Goal: Task Accomplishment & Management: Manage account settings

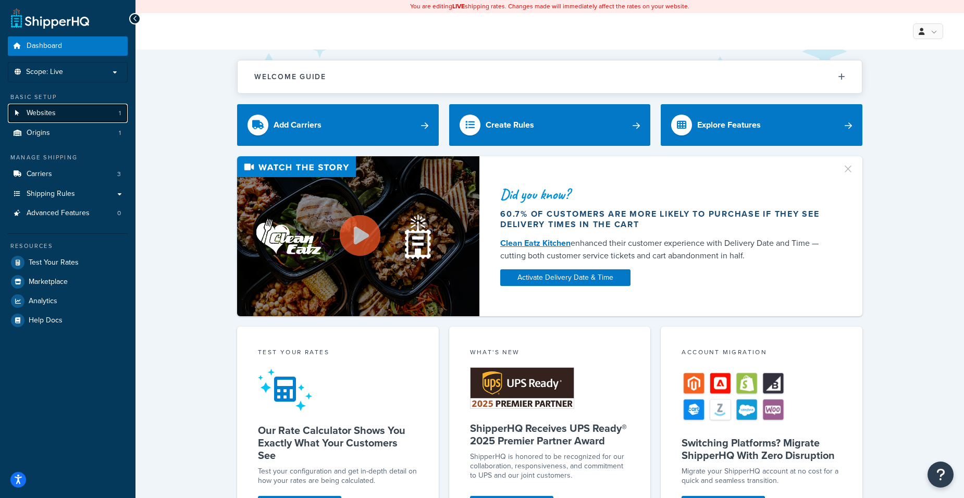
click at [71, 112] on link "Websites 1" at bounding box center [68, 113] width 120 height 19
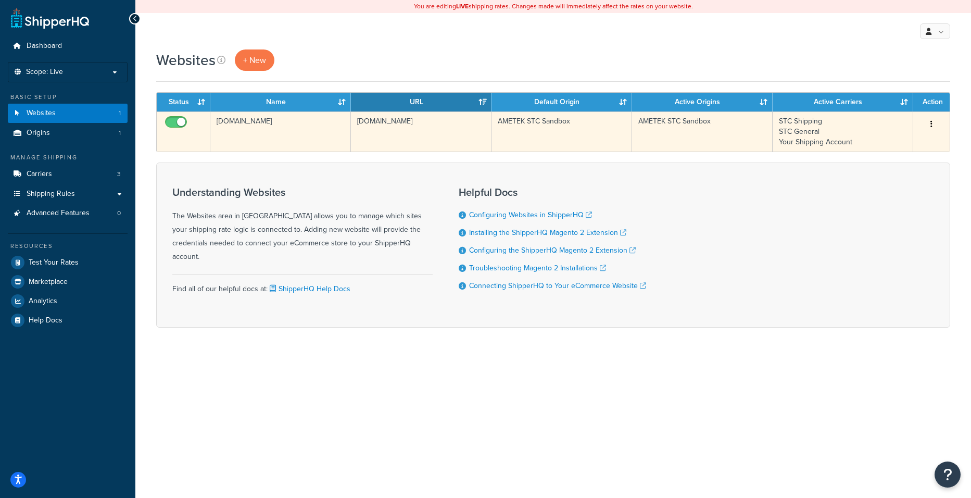
click at [417, 129] on td "ametekstc-sandbox.mybigcommerce.com" at bounding box center [421, 131] width 141 height 40
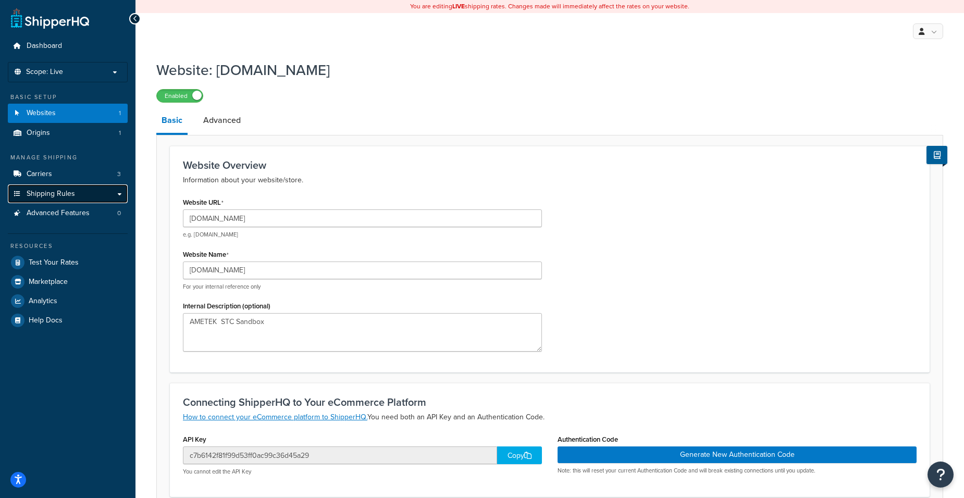
click at [61, 193] on span "Shipping Rules" at bounding box center [51, 194] width 48 height 9
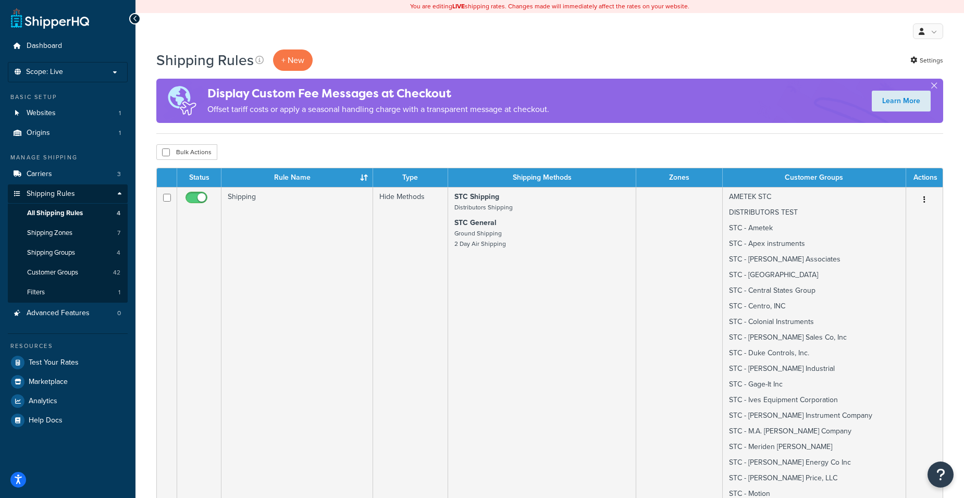
scroll to position [52, 0]
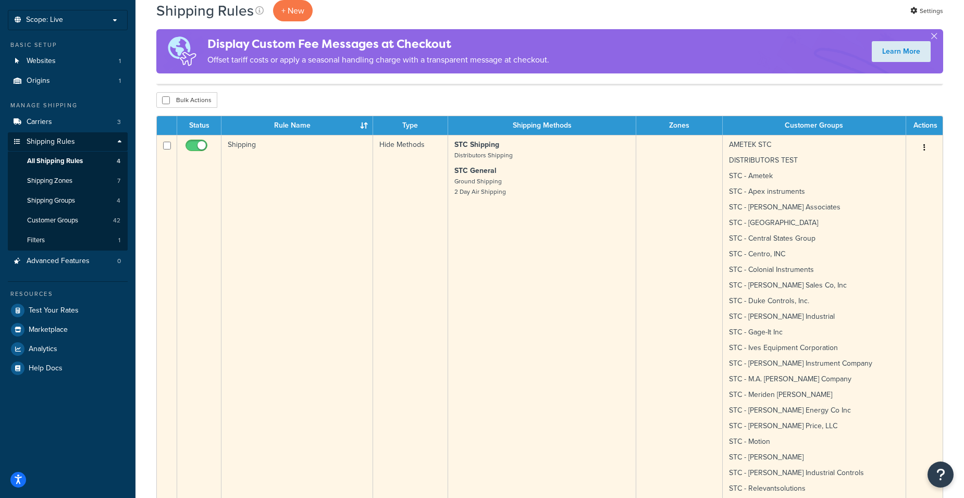
click at [758, 185] on td "AMETEK STC DISTRIBUTORS TEST STC - Ametek STC - Apex instruments STC - Berg-Joh…" at bounding box center [813, 389] width 183 height 509
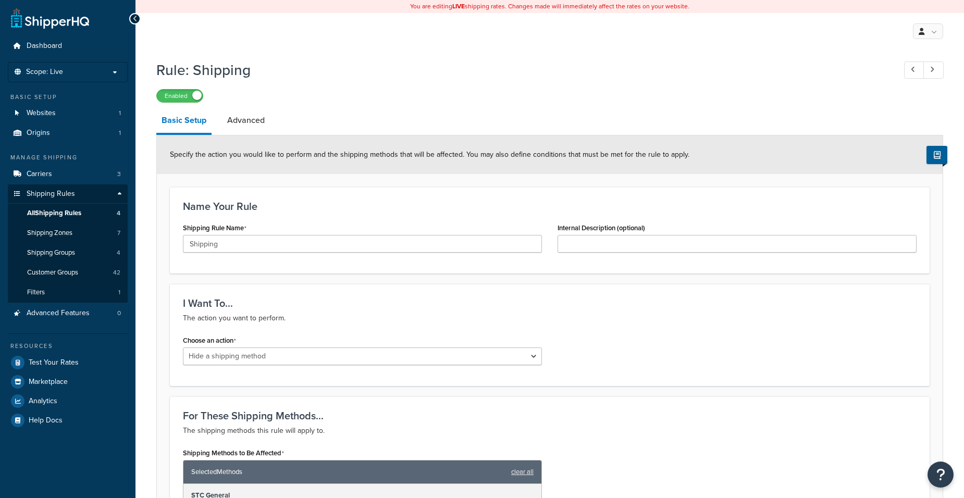
select select "HIDE"
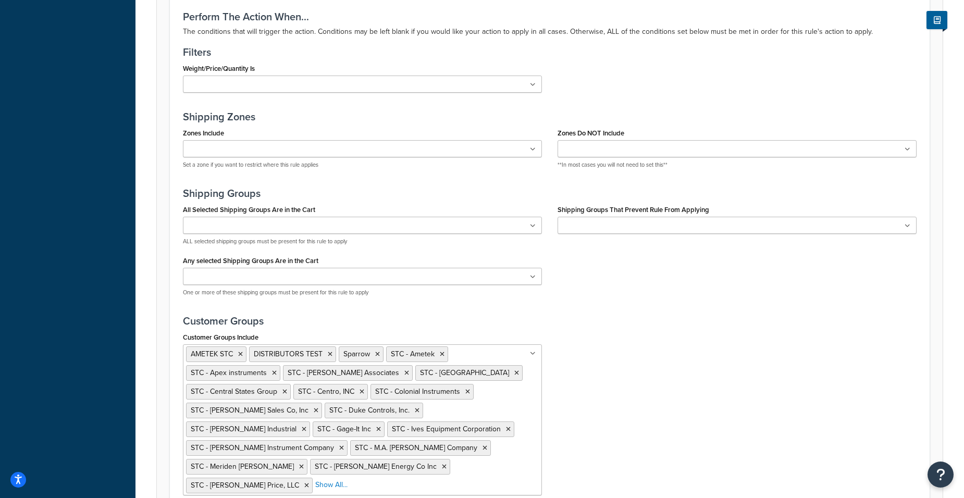
scroll to position [761, 0]
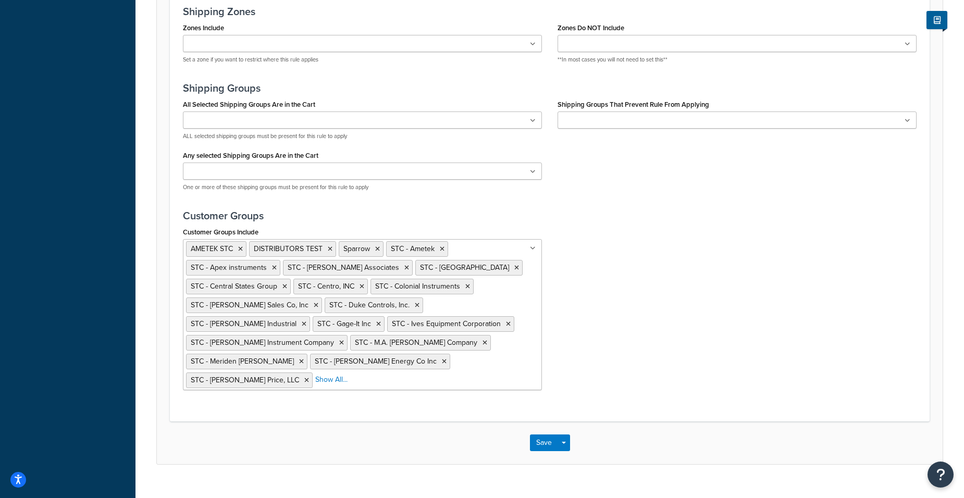
click at [397, 367] on ul "AMETEK STC DISTRIBUTORS TEST Sparrow STC - Ametek STC - Apex instruments STC - …" at bounding box center [362, 314] width 359 height 151
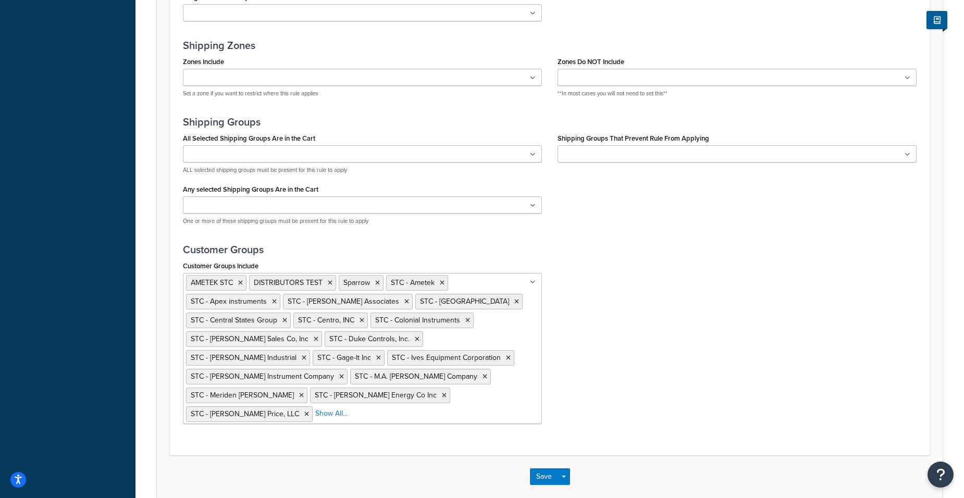
scroll to position [709, 0]
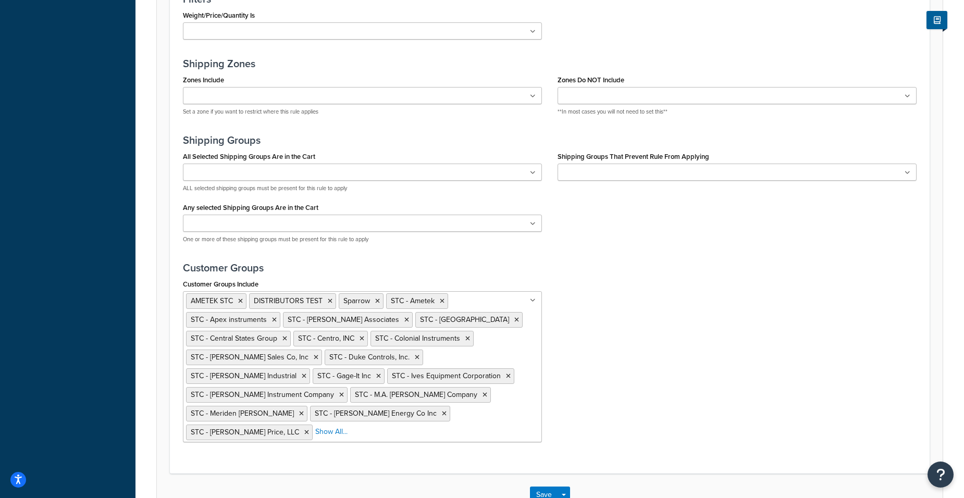
click at [721, 172] on ul at bounding box center [736, 172] width 359 height 17
click at [219, 273] on h3 "Customer Groups" at bounding box center [549, 267] width 733 height 11
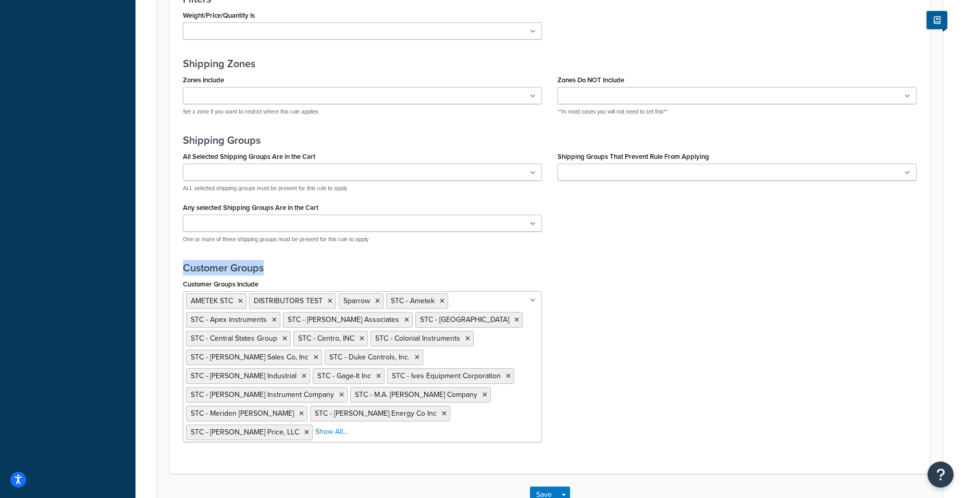
copy h3 "Customer Groups"
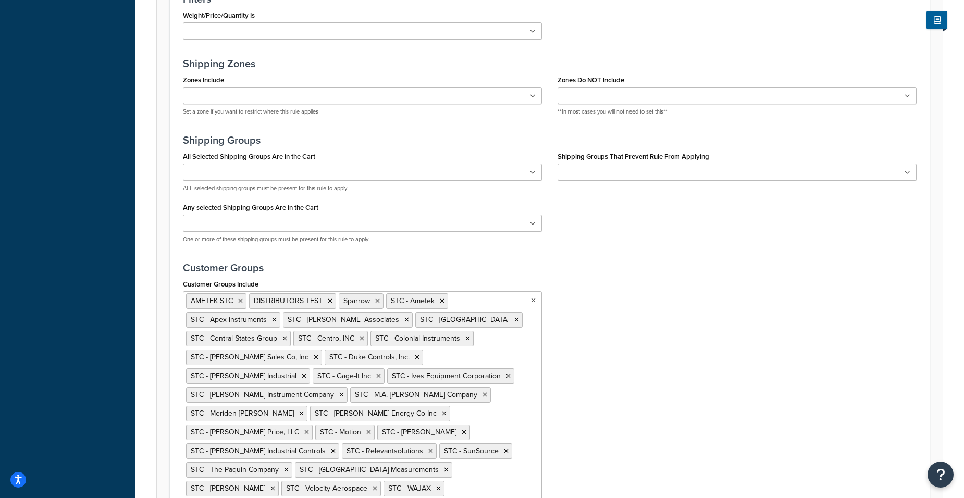
click at [445, 410] on ul "AMETEK STC DISTRIBUTORS TEST Sparrow STC - Ametek STC - Apex instruments STC - …" at bounding box center [362, 404] width 359 height 226
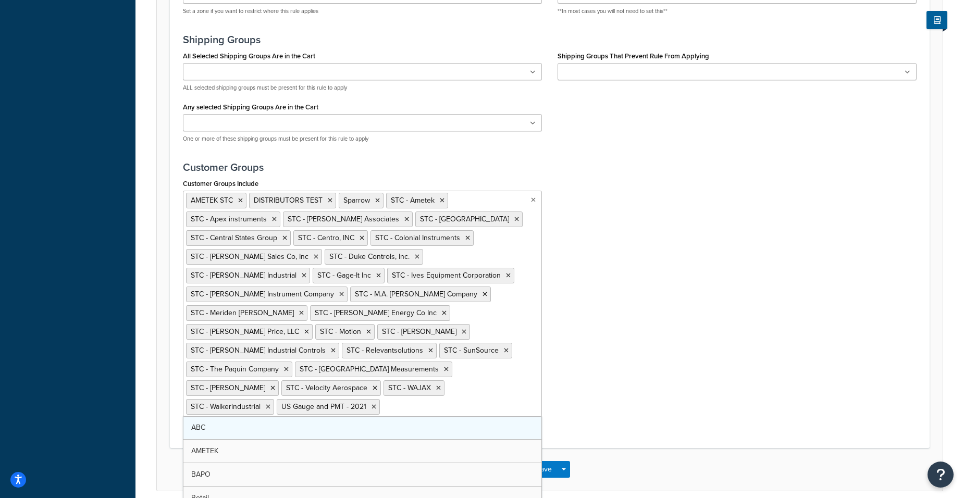
scroll to position [813, 0]
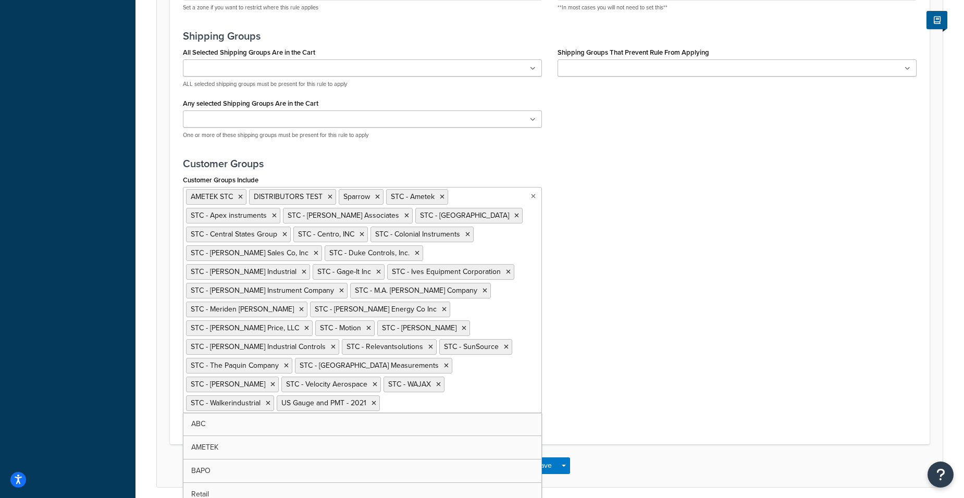
paste input "STC USG Distributors Group"
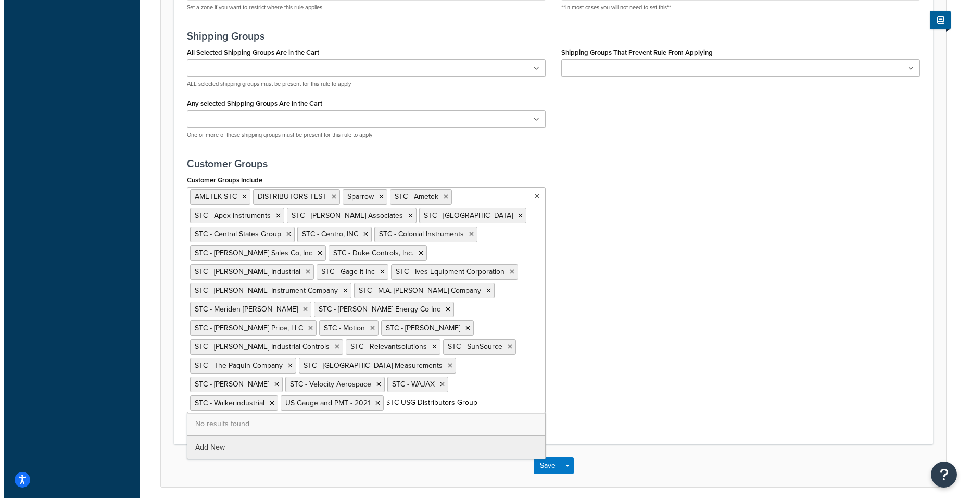
scroll to position [761, 0]
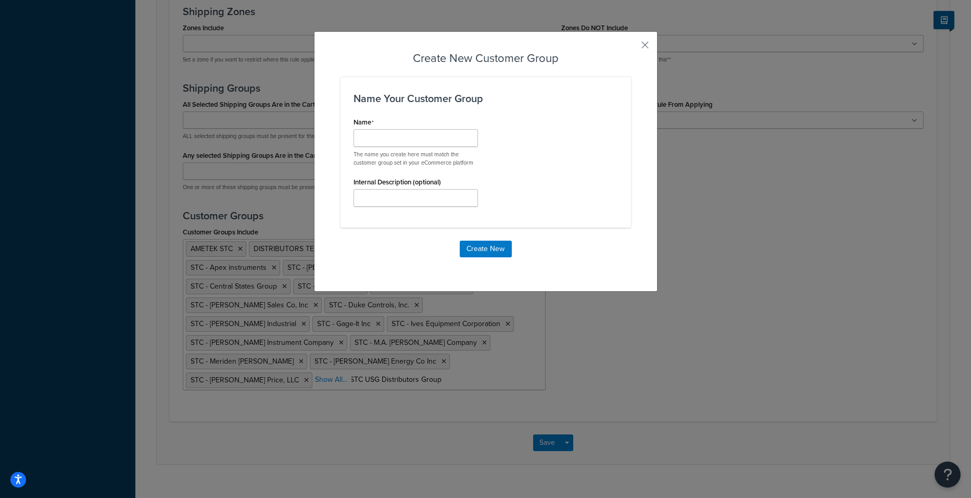
type input "STC USG Distributors Group"
click at [420, 141] on input "Shipping Rule Name" at bounding box center [416, 138] width 124 height 18
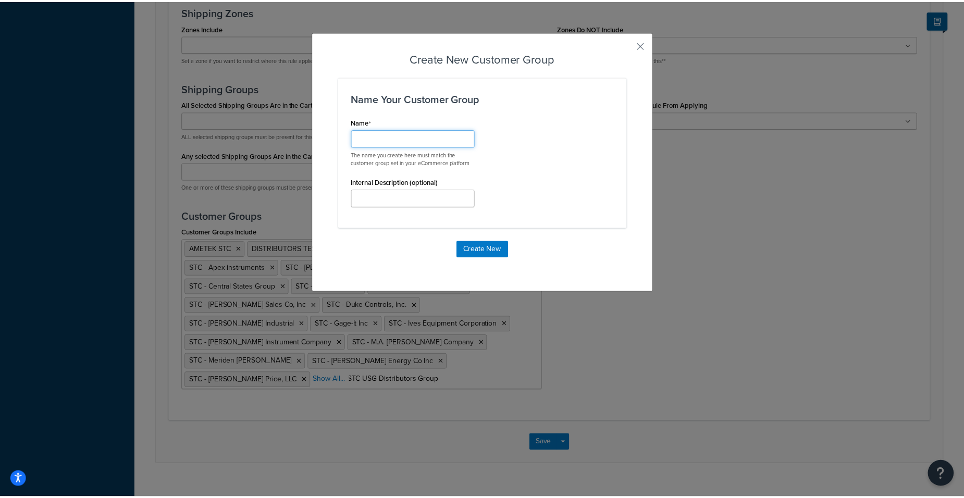
scroll to position [0, 0]
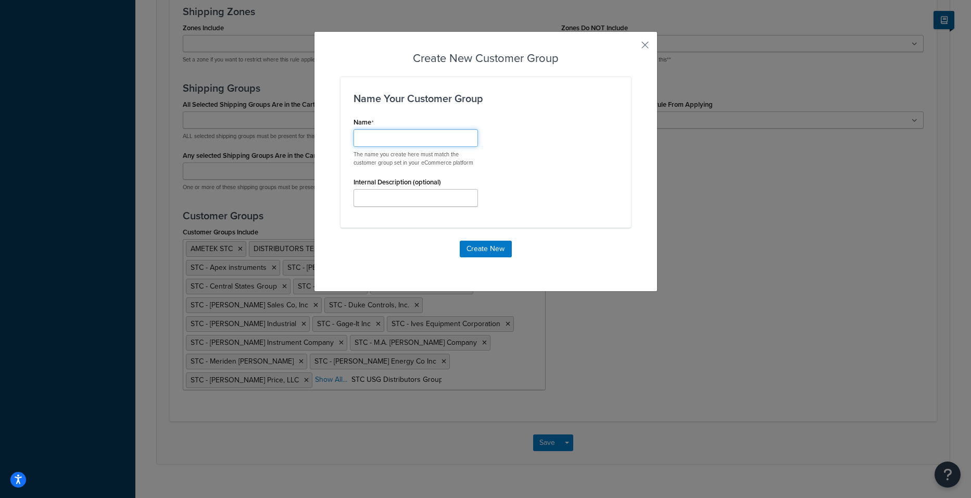
paste input "STC USG Distributors Group"
type input "STC USG Distributors Group"
click at [463, 247] on button "Create New" at bounding box center [486, 249] width 52 height 17
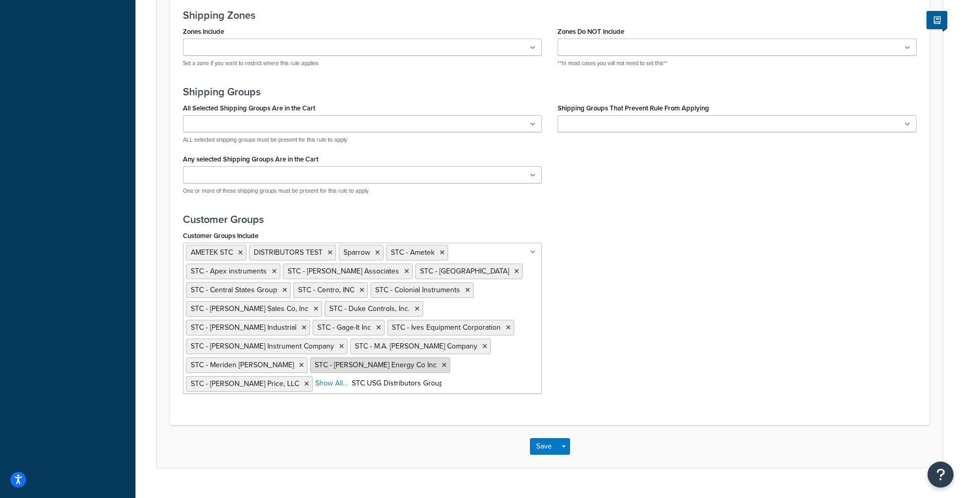
scroll to position [819, 0]
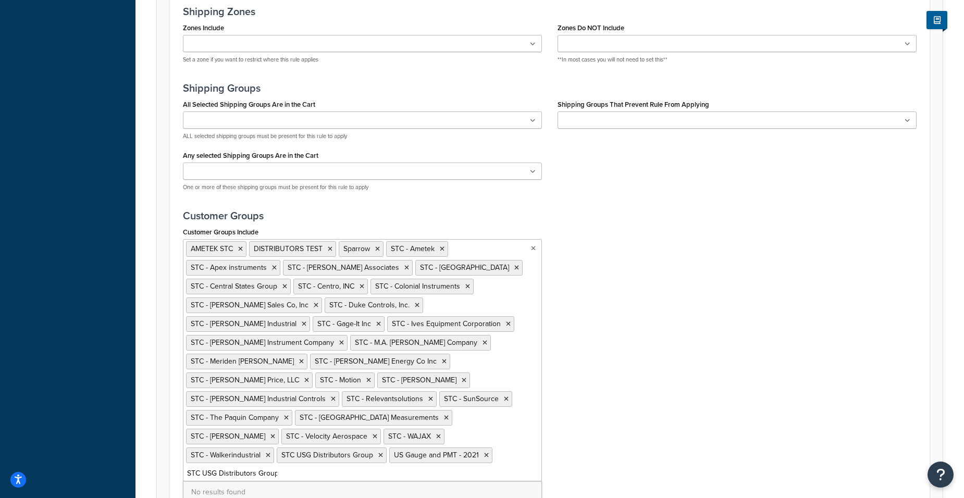
click at [424, 362] on ul "AMETEK STC DISTRIBUTORS TEST Sparrow STC - Ametek STC - Apex instruments STC - …" at bounding box center [362, 360] width 359 height 242
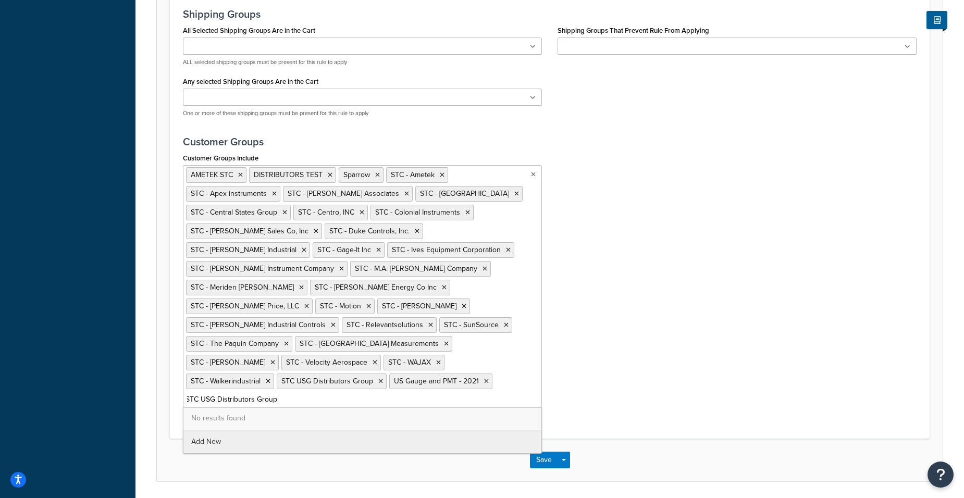
scroll to position [894, 0]
click at [493, 361] on ul "AMETEK STC DISTRIBUTORS TEST Sparrow STC - Ametek STC - Apex instruments STC - …" at bounding box center [362, 285] width 359 height 242
click at [278, 393] on input "STC USG Distributors Group" at bounding box center [232, 398] width 92 height 11
click at [653, 321] on div "Customer Groups Include AMETEK STC DISTRIBUTORS TEST Sparrow STC - Ametek STC -…" at bounding box center [549, 281] width 749 height 265
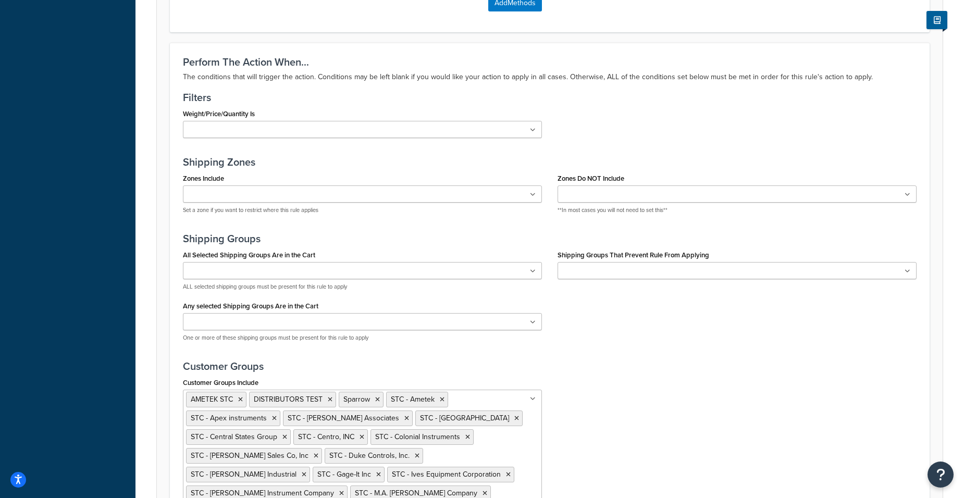
scroll to position [767, 0]
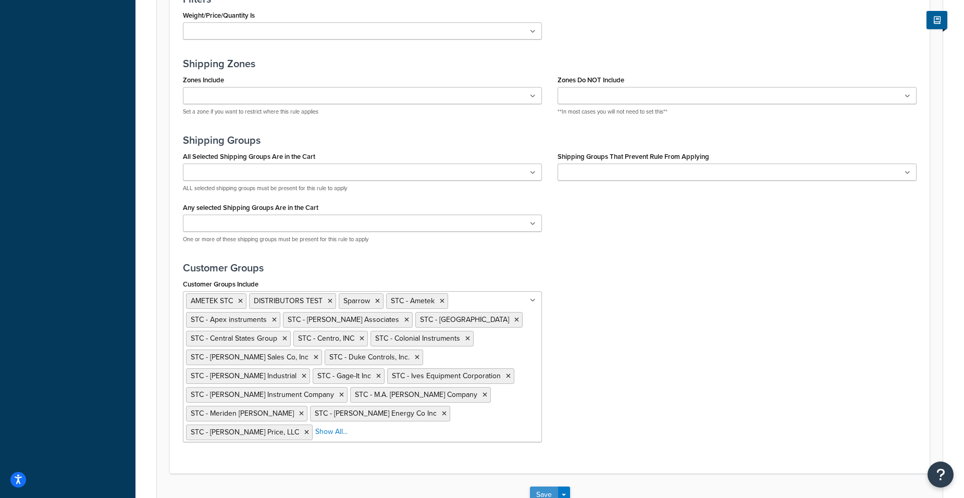
click at [535, 486] on button "Save" at bounding box center [544, 494] width 28 height 17
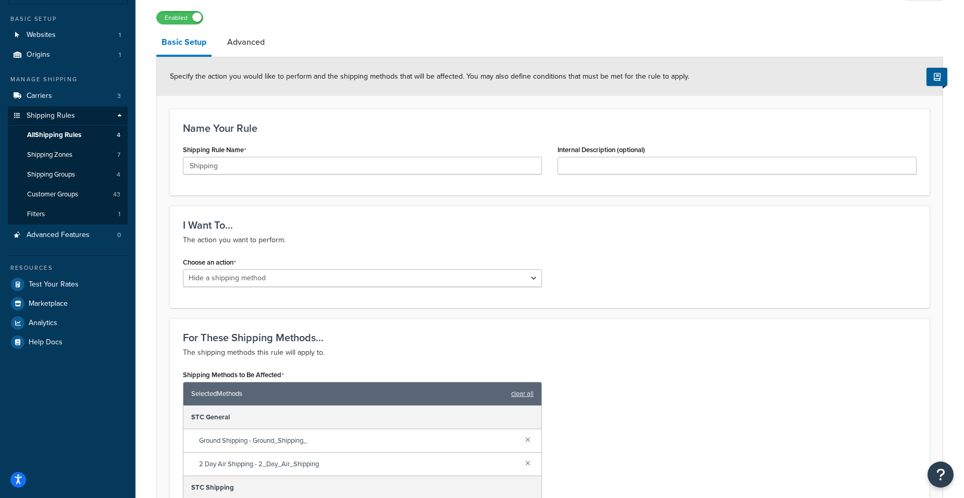
scroll to position [0, 0]
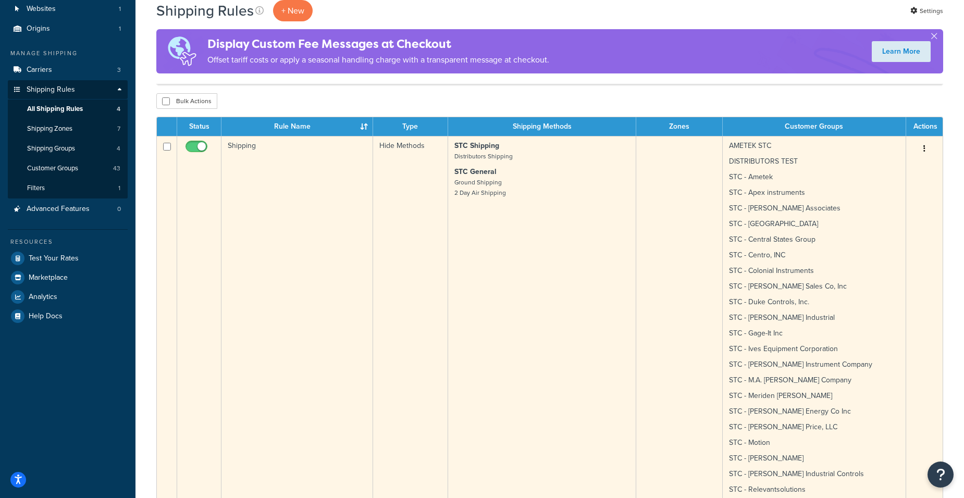
scroll to position [52, 0]
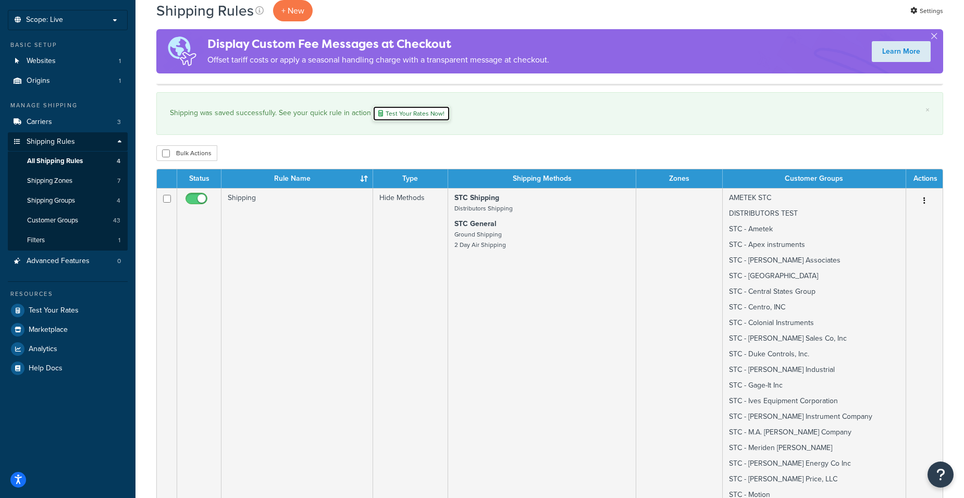
click at [428, 112] on link "Test Your Rates Now!" at bounding box center [411, 114] width 78 height 16
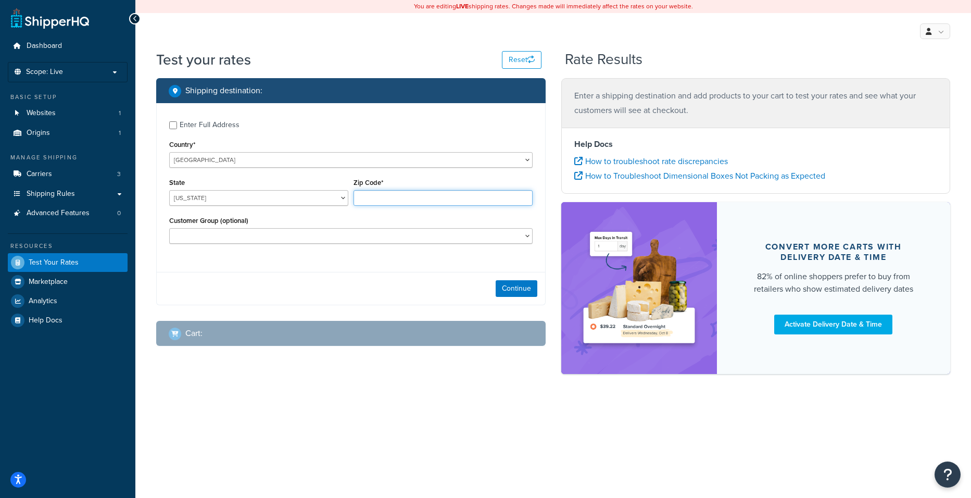
click at [389, 197] on input "Zip Code*" at bounding box center [443, 198] width 179 height 16
type input "94612"
select select "HU"
click at [262, 196] on select "Bács-Kiskun Baranya Békés Békéscsaba Borsod-Abaúj-Zemplén Budapest Csongrád Deb…" at bounding box center [258, 198] width 179 height 16
select select "BA"
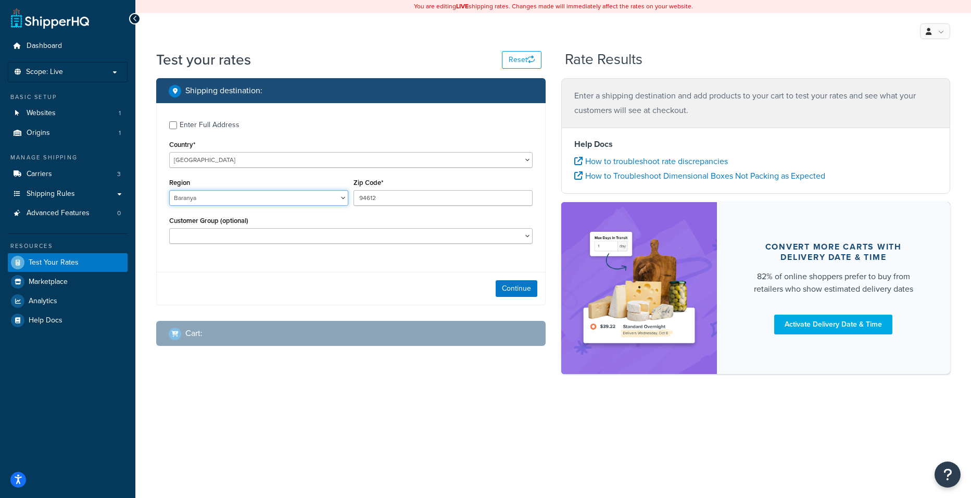
click at [169, 190] on select "Bács-Kiskun Baranya Békés Békéscsaba Borsod-Abaúj-Zemplén Budapest Csongrád Deb…" at bounding box center [258, 198] width 179 height 16
click at [509, 234] on select "ABC AMETEK AMETEK STC BAPO DISTRIBUTORS TEST Retail Sparrow STC STC - Ametek ST…" at bounding box center [351, 236] width 364 height 16
select select "STC USG Distributors Group"
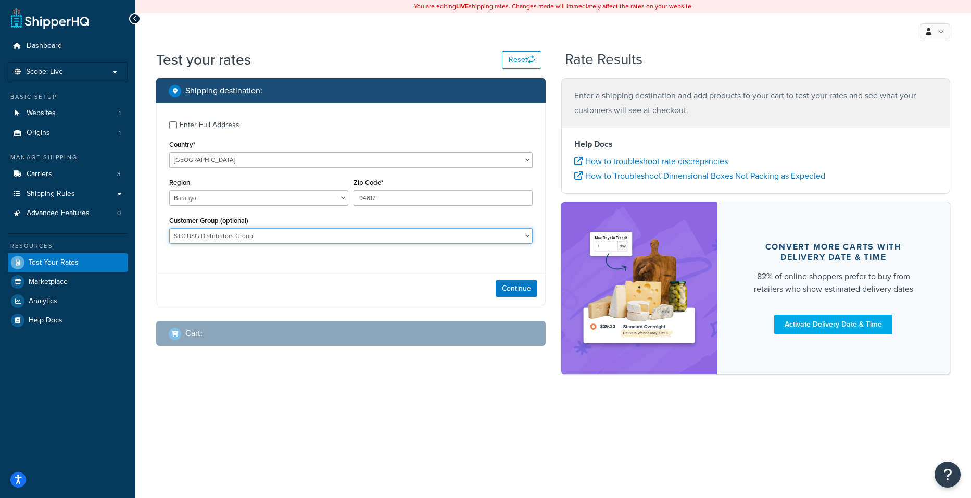
click at [169, 228] on select "ABC AMETEK AMETEK STC BAPO DISTRIBUTORS TEST Retail Sparrow STC STC - Ametek ST…" at bounding box center [351, 236] width 364 height 16
click at [513, 287] on button "Continue" at bounding box center [517, 288] width 42 height 17
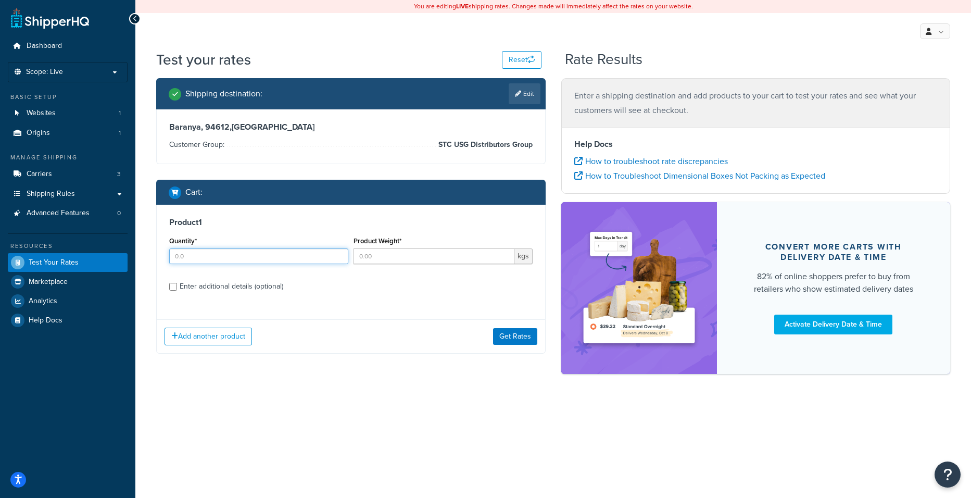
click at [307, 254] on input "Quantity*" at bounding box center [258, 256] width 179 height 16
type input "1"
click at [437, 256] on input "Product Weight*" at bounding box center [434, 256] width 161 height 16
type input "5"
click at [419, 292] on label "Enter additional details (optional)" at bounding box center [356, 285] width 353 height 17
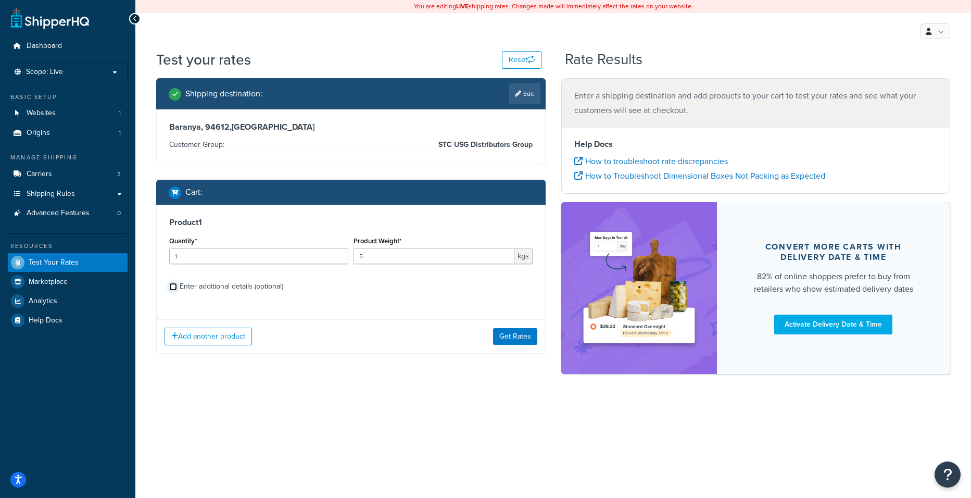
click at [177, 291] on input "Enter additional details (optional)" at bounding box center [173, 287] width 8 height 8
checkbox input "true"
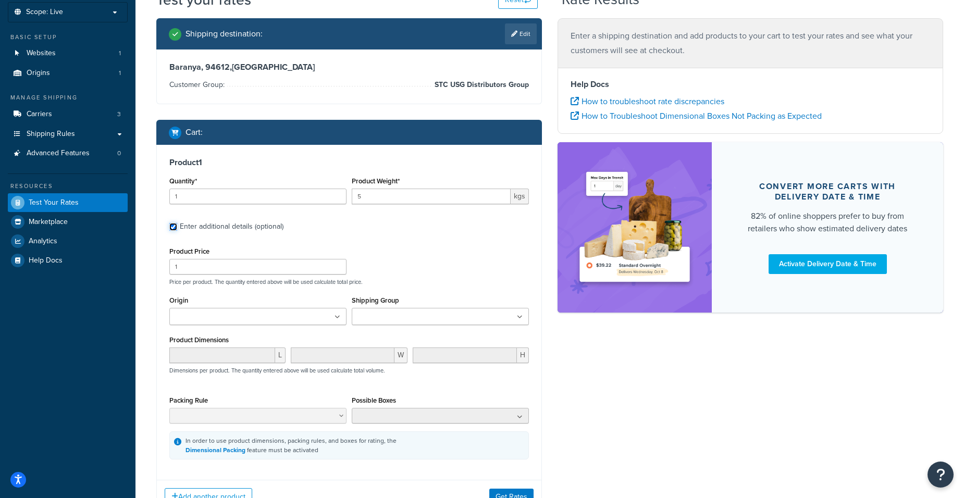
scroll to position [144, 0]
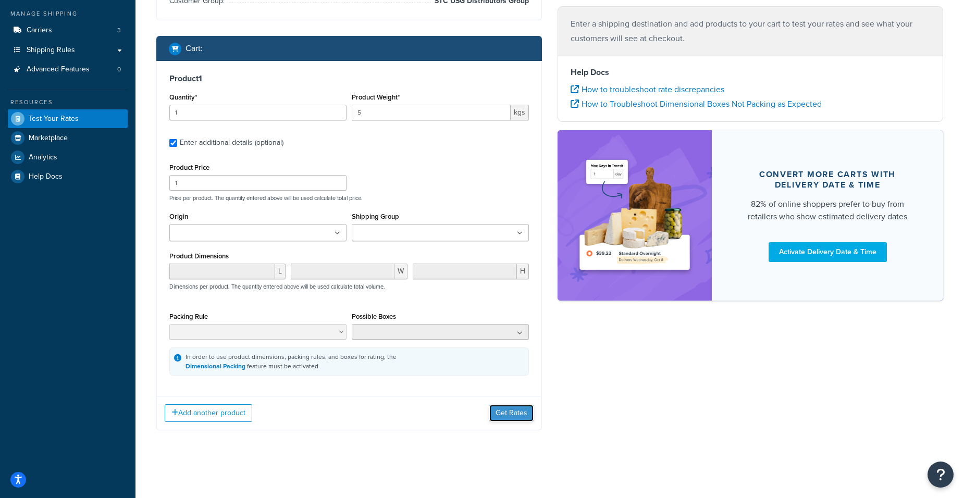
click at [510, 410] on button "Get Rates" at bounding box center [511, 413] width 44 height 17
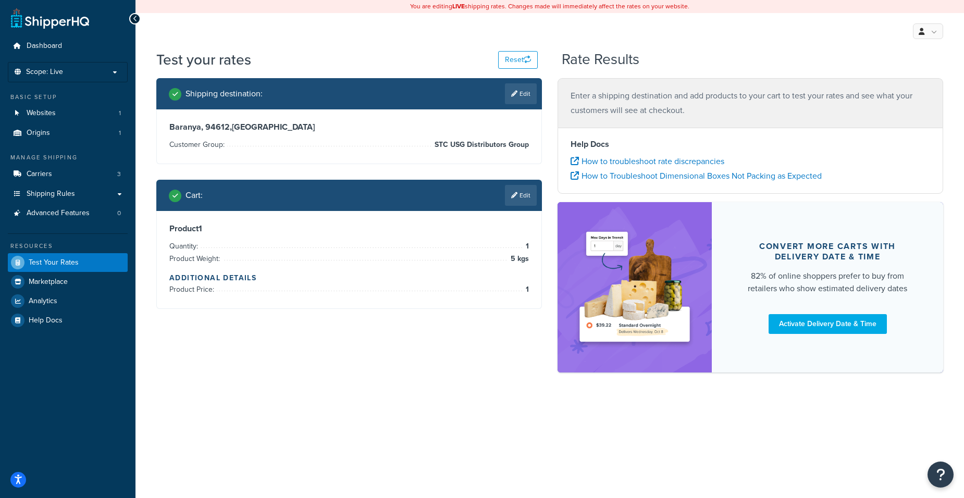
scroll to position [0, 0]
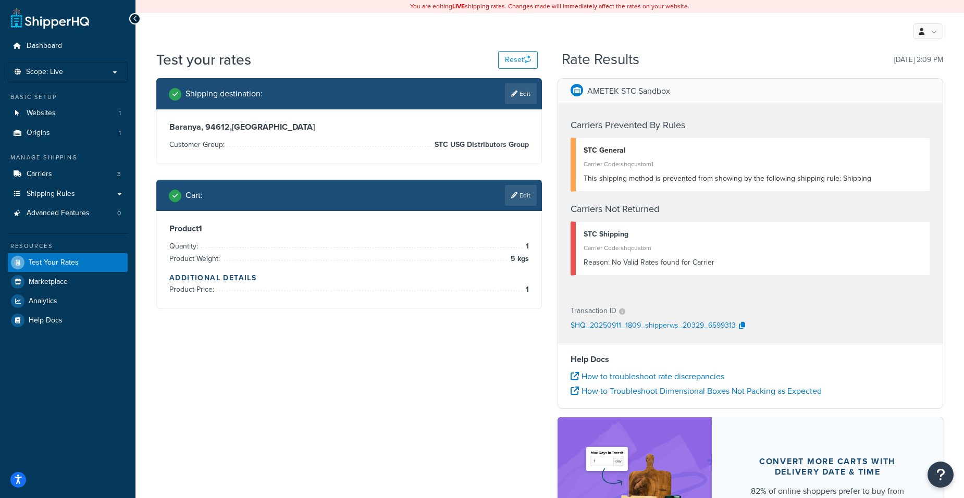
click at [645, 263] on div "Reason: No Valid Rates found for Carrier" at bounding box center [752, 262] width 338 height 15
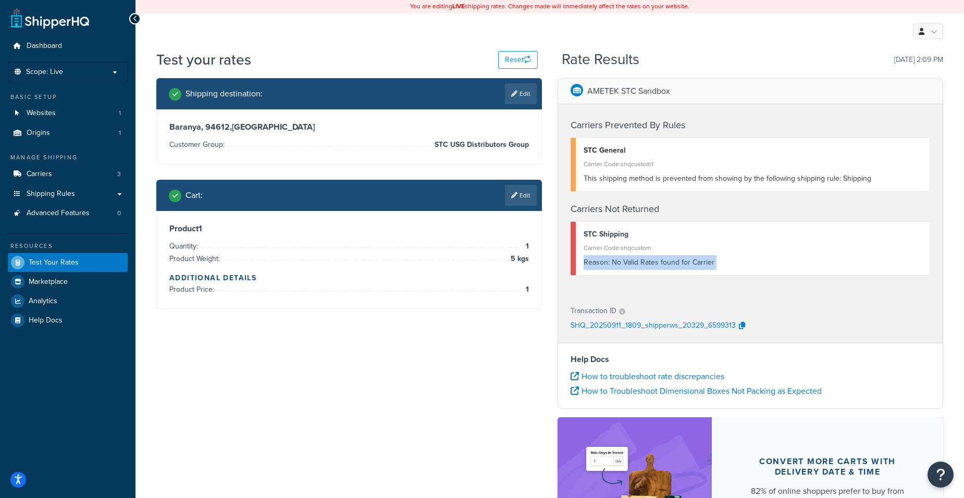
click at [645, 263] on div "Reason: No Valid Rates found for Carrier" at bounding box center [752, 262] width 338 height 15
click at [64, 191] on span "Shipping Rules" at bounding box center [51, 194] width 48 height 9
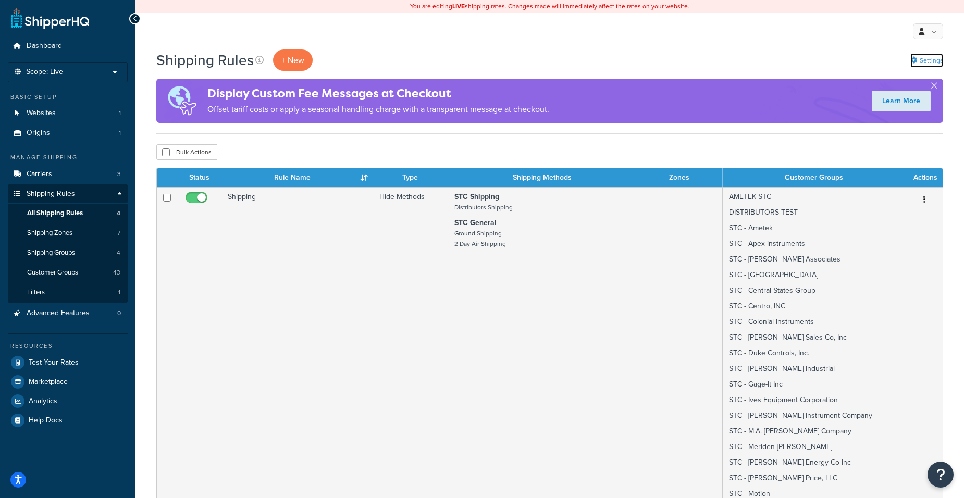
click at [927, 59] on link "Settings" at bounding box center [926, 60] width 33 height 15
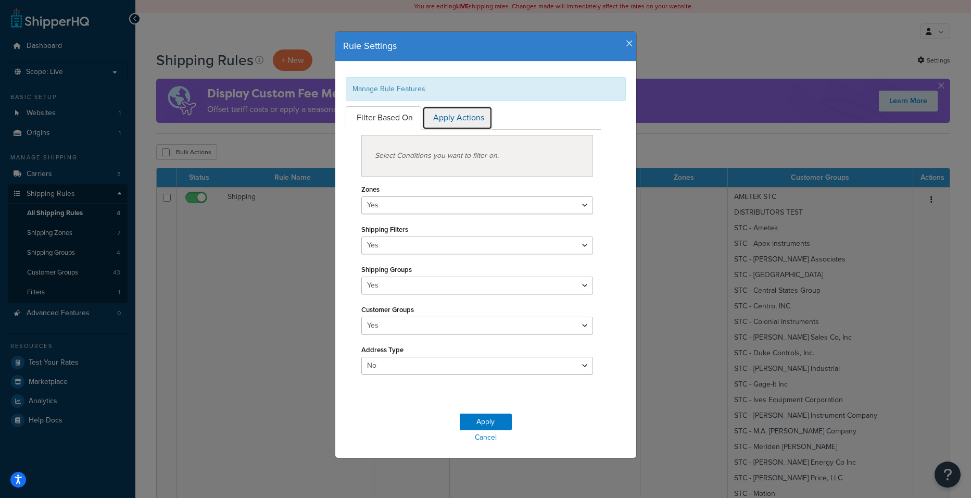
click at [470, 115] on link "Apply Actions" at bounding box center [457, 117] width 70 height 23
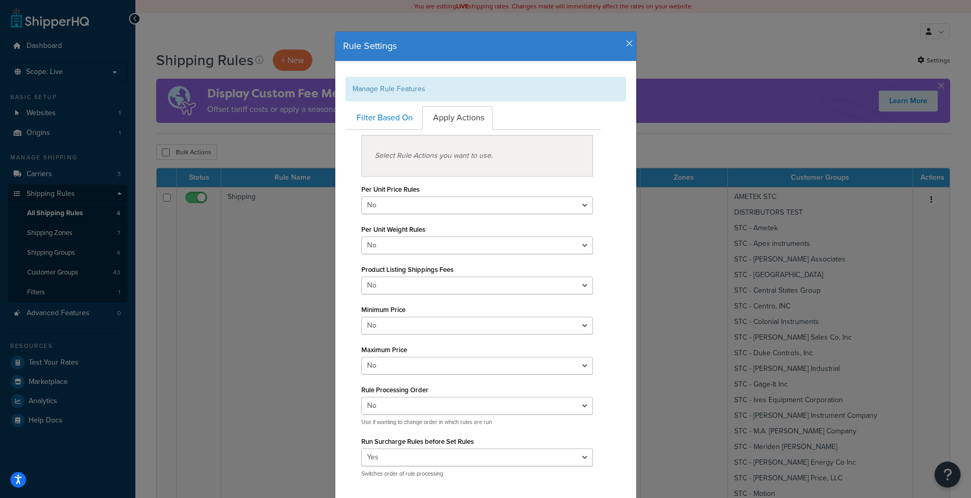
click at [628, 41] on icon "button" at bounding box center [629, 43] width 7 height 9
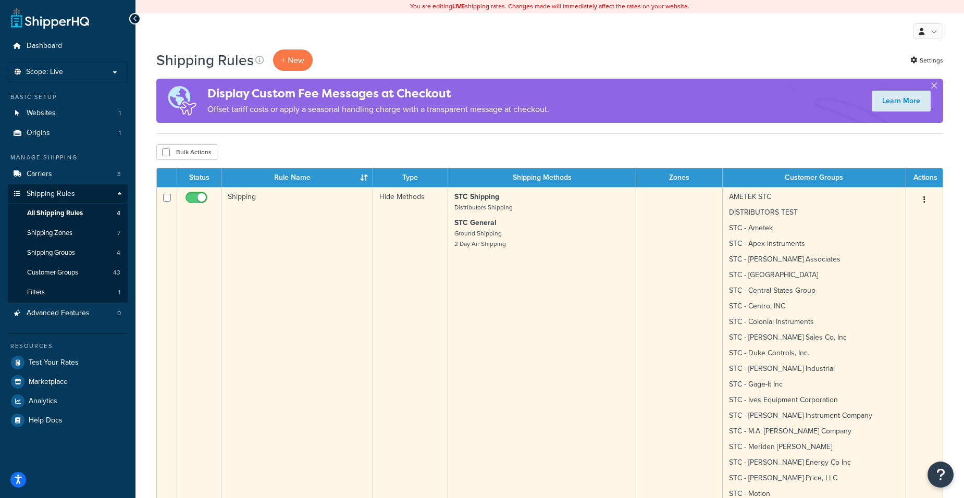
click at [303, 246] on td "Shipping" at bounding box center [297, 449] width 152 height 524
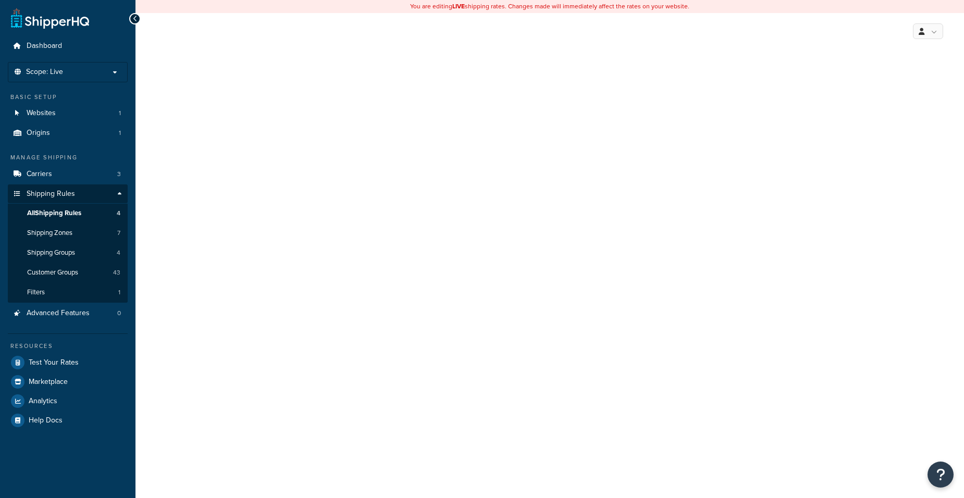
select select "HIDE"
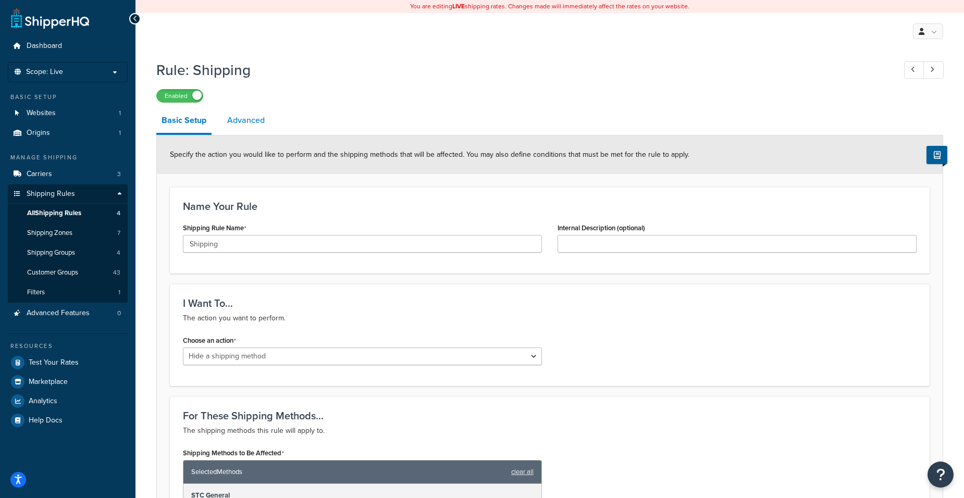
click at [251, 125] on link "Advanced" at bounding box center [246, 120] width 48 height 25
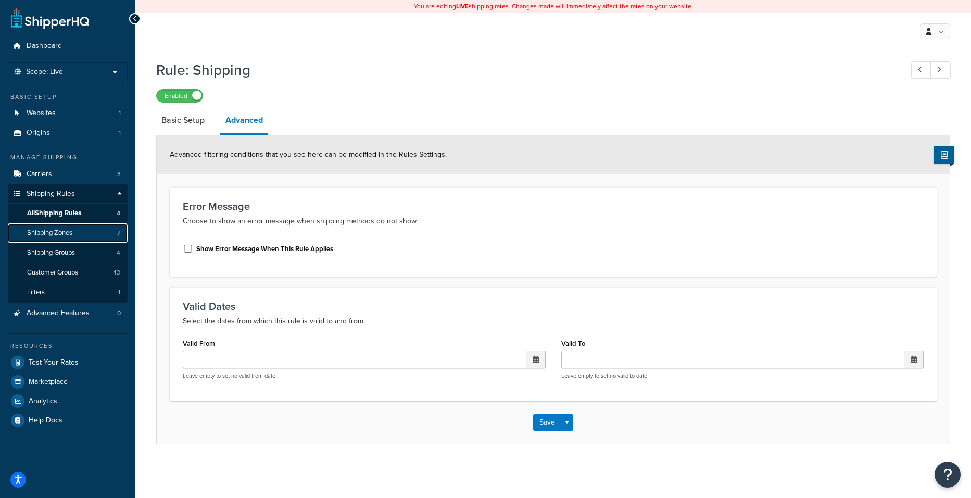
click at [61, 229] on span "Shipping Zones" at bounding box center [49, 233] width 45 height 9
click at [55, 209] on span "All Shipping Rules" at bounding box center [54, 213] width 54 height 9
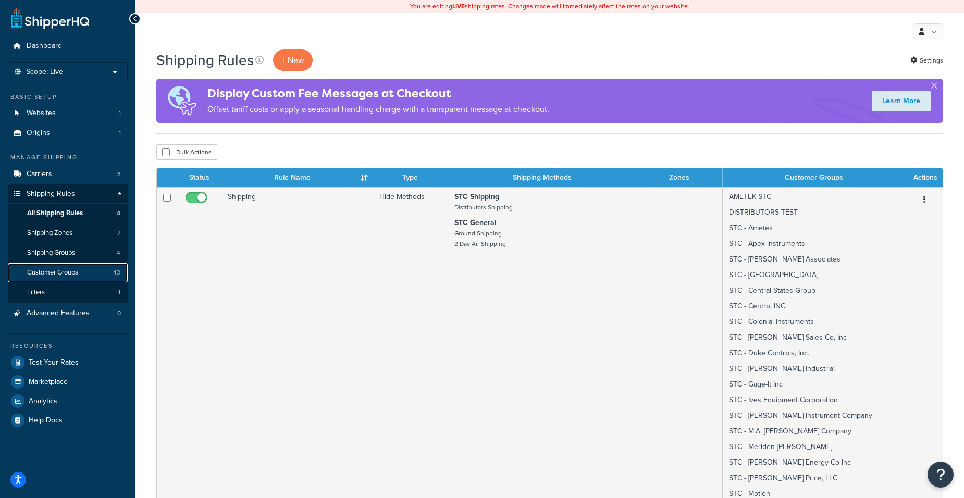
click at [68, 268] on span "Customer Groups" at bounding box center [52, 272] width 51 height 9
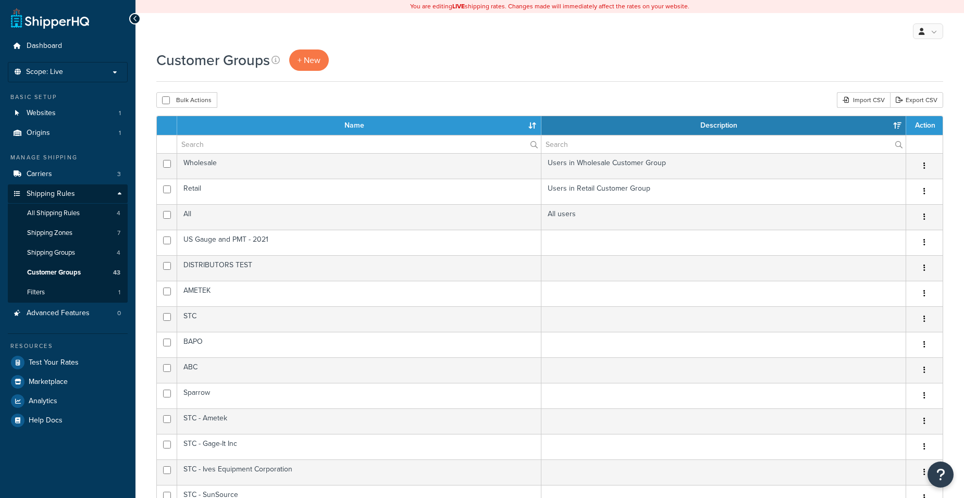
select select "15"
click at [67, 206] on link "All Shipping Rules 4" at bounding box center [68, 213] width 120 height 19
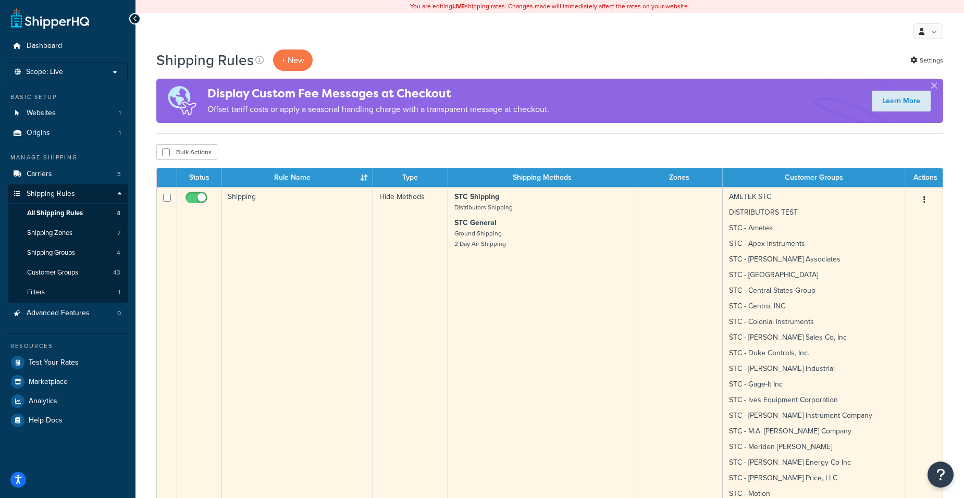
click at [311, 229] on td "Shipping" at bounding box center [297, 449] width 152 height 524
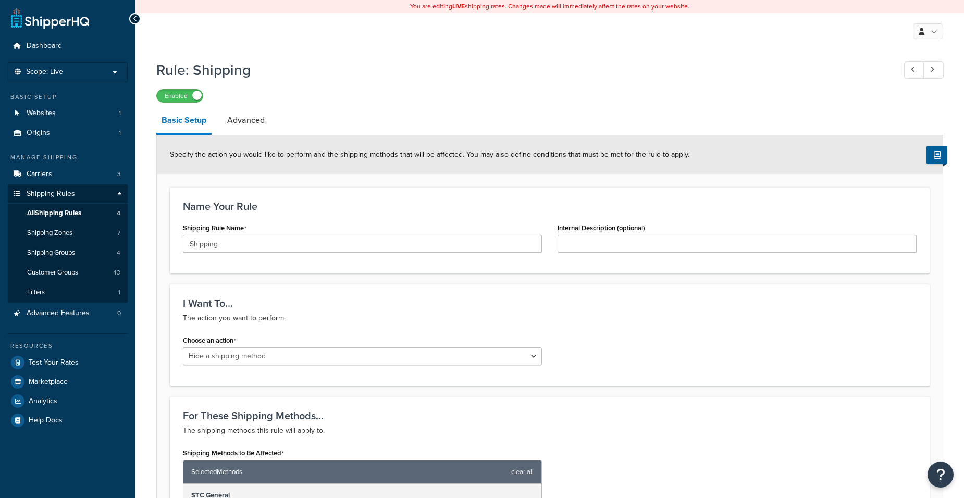
select select "HIDE"
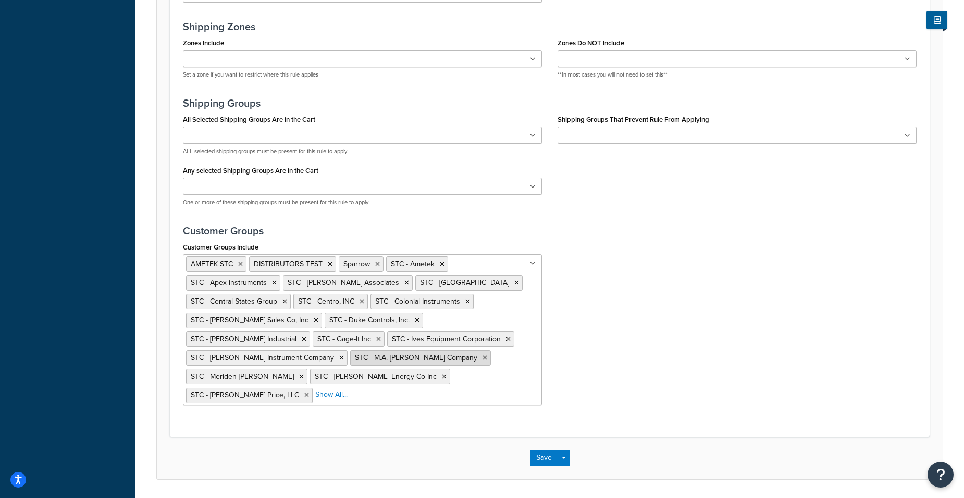
scroll to position [761, 0]
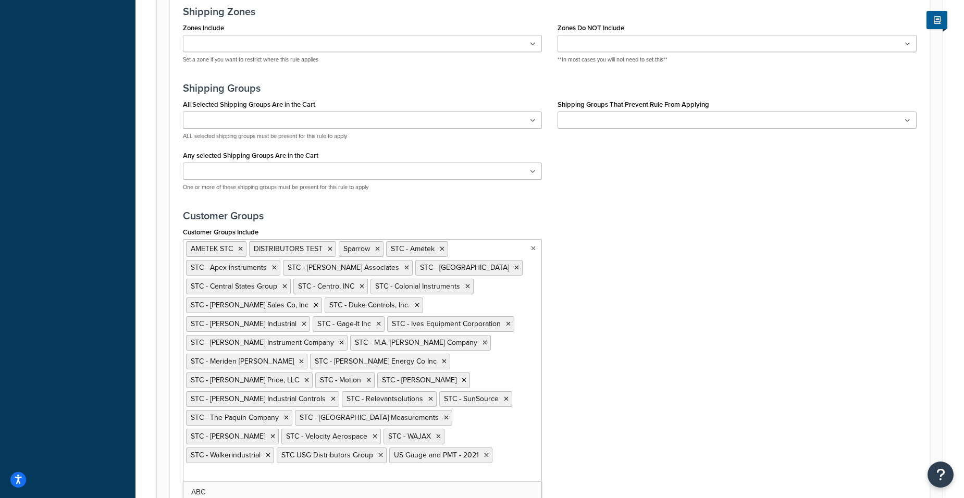
click at [278, 468] on input "Customer Groups Include" at bounding box center [232, 473] width 92 height 11
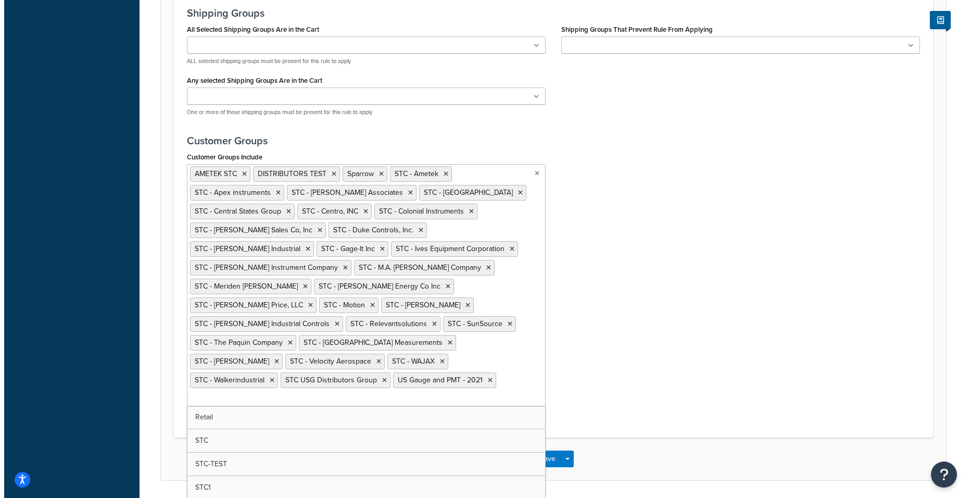
scroll to position [154, 0]
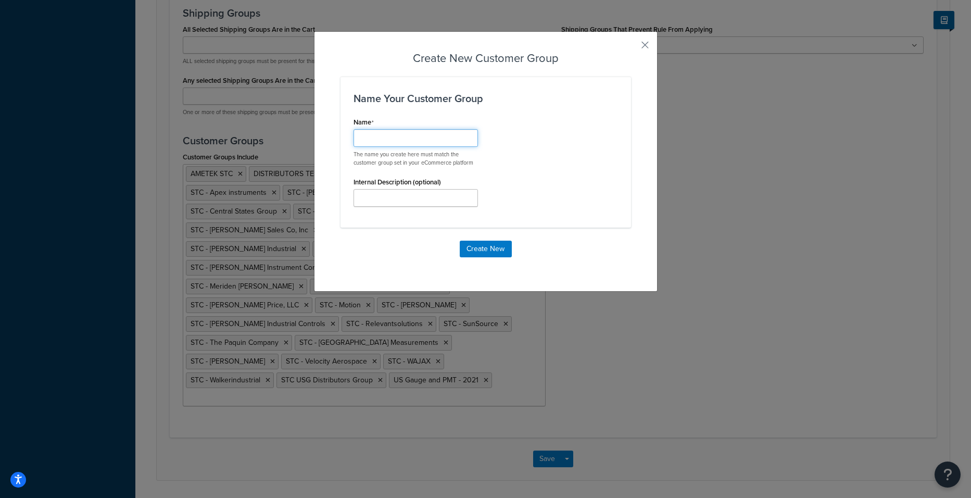
click at [417, 135] on input "Shipping Rule Name" at bounding box center [416, 138] width 124 height 18
paste input "stcUSGdistributorsTesting"
type input "stcUSGdistributorsTestingstcUSGdistributorsTesting"
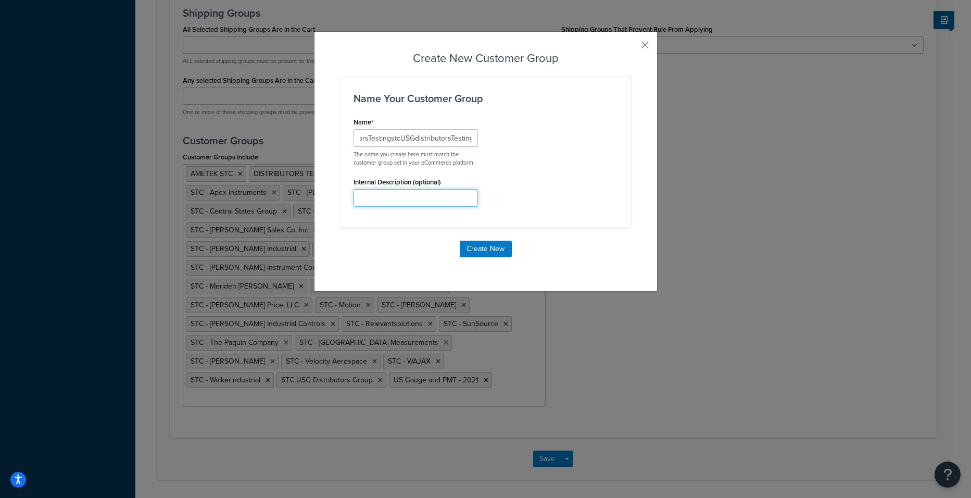
click at [364, 195] on input "Internal Description (optional)" at bounding box center [416, 198] width 124 height 18
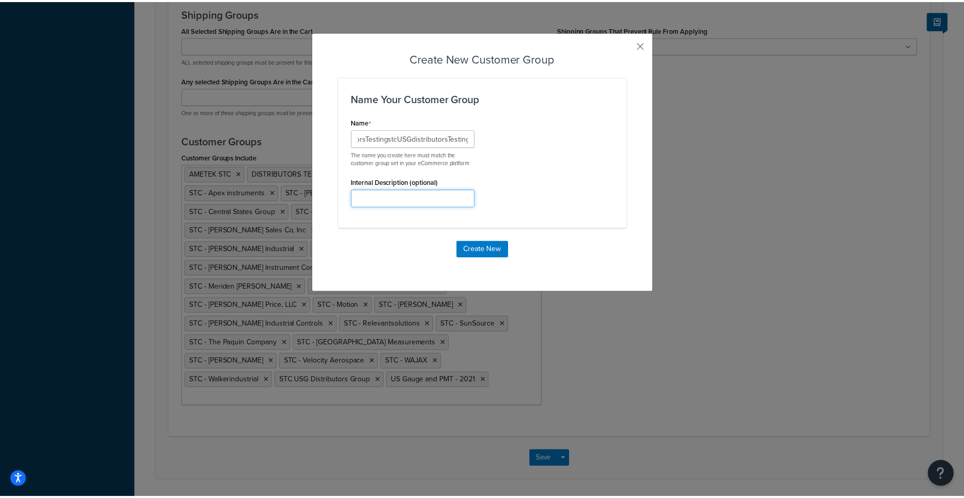
scroll to position [0, 0]
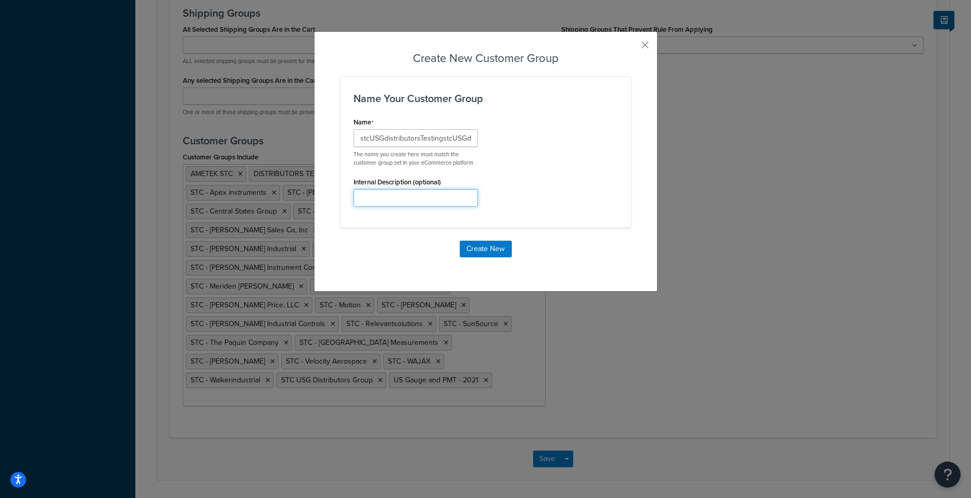
click at [431, 197] on input "Internal Description (optional)" at bounding box center [416, 198] width 124 height 18
type input "SAP distributor"
click at [483, 254] on button "Create New" at bounding box center [486, 249] width 52 height 17
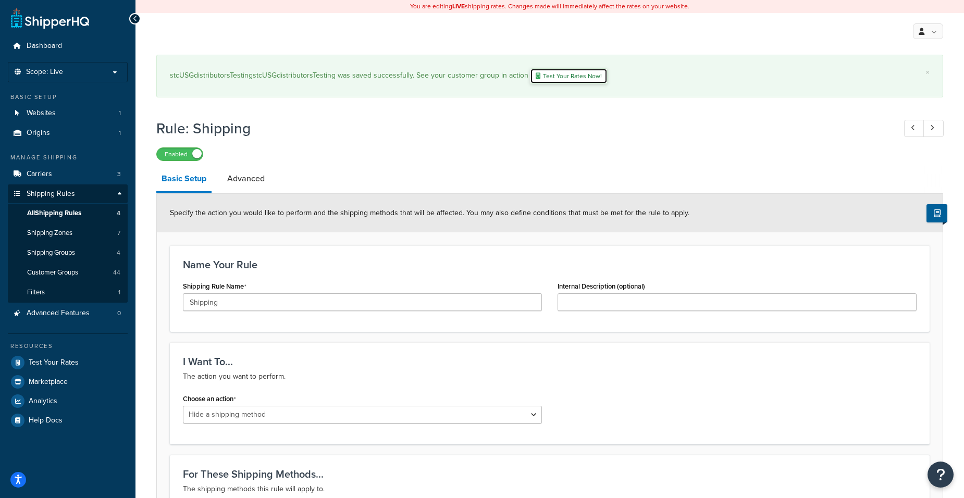
click at [581, 77] on link "Test Your Rates Now!" at bounding box center [569, 76] width 78 height 16
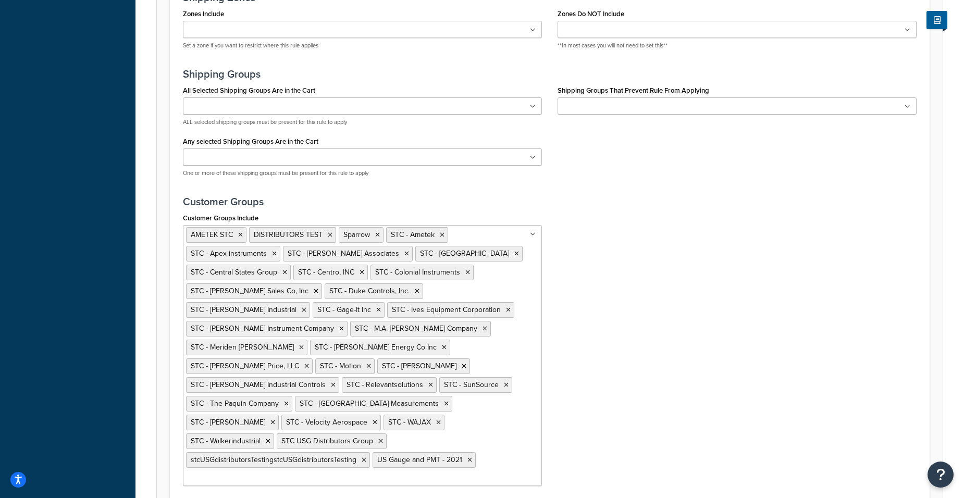
scroll to position [913, 0]
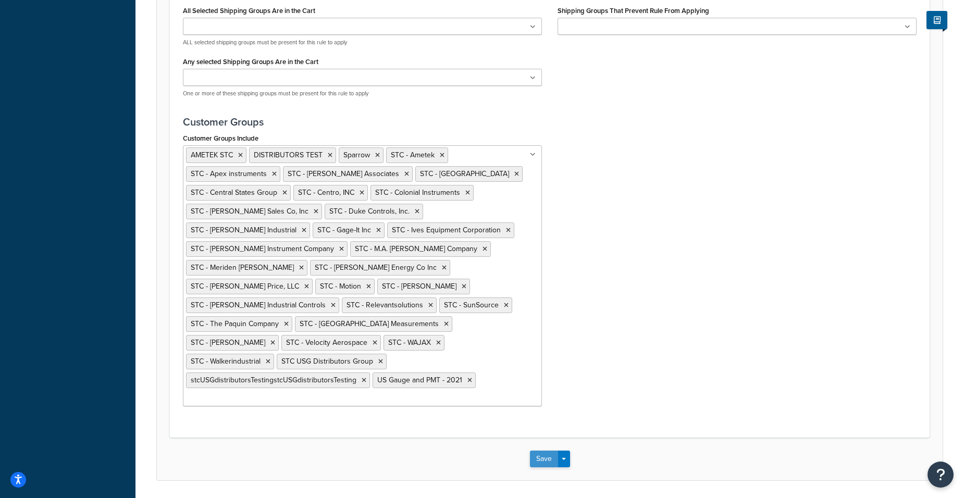
click at [542, 451] on button "Save" at bounding box center [544, 459] width 28 height 17
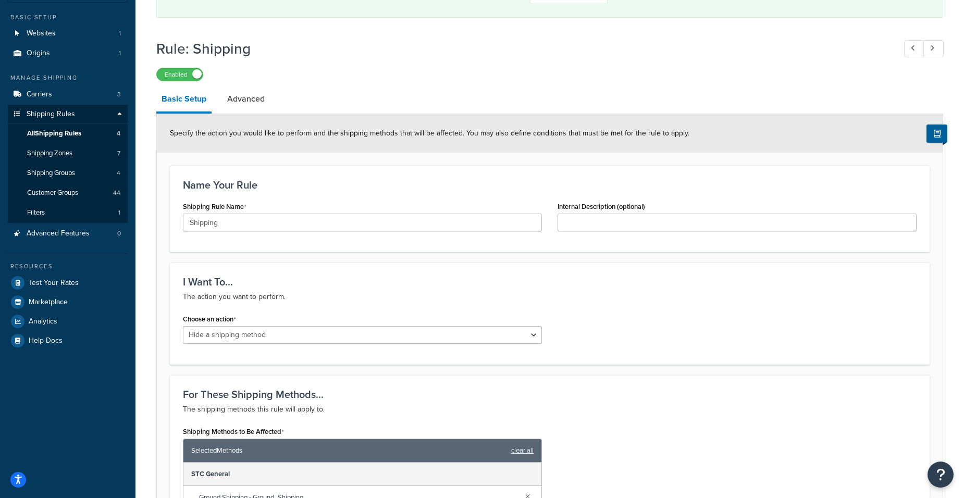
scroll to position [0, 0]
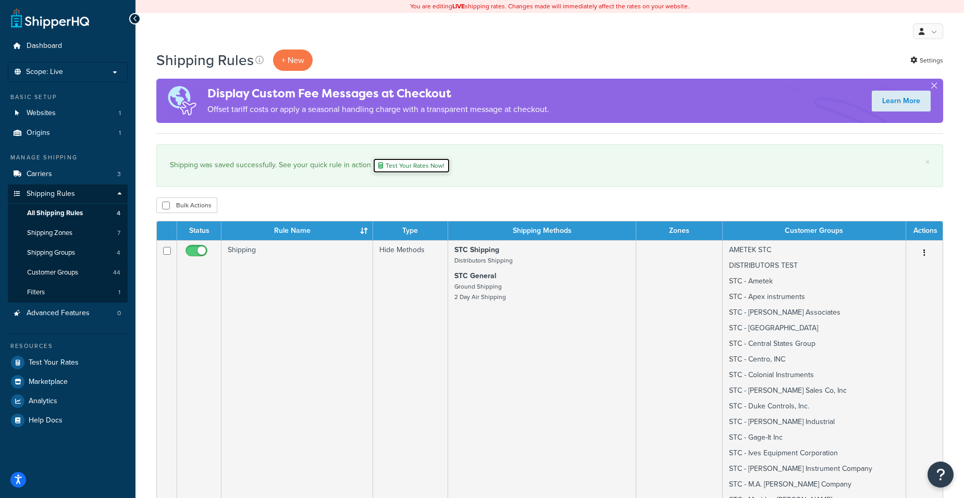
click at [391, 166] on link "Test Your Rates Now!" at bounding box center [411, 166] width 78 height 16
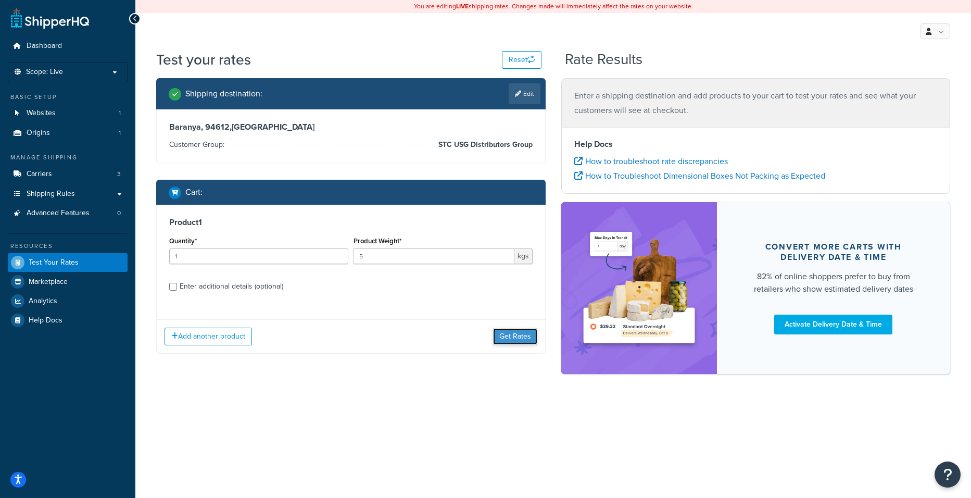
click at [510, 338] on button "Get Rates" at bounding box center [515, 336] width 44 height 17
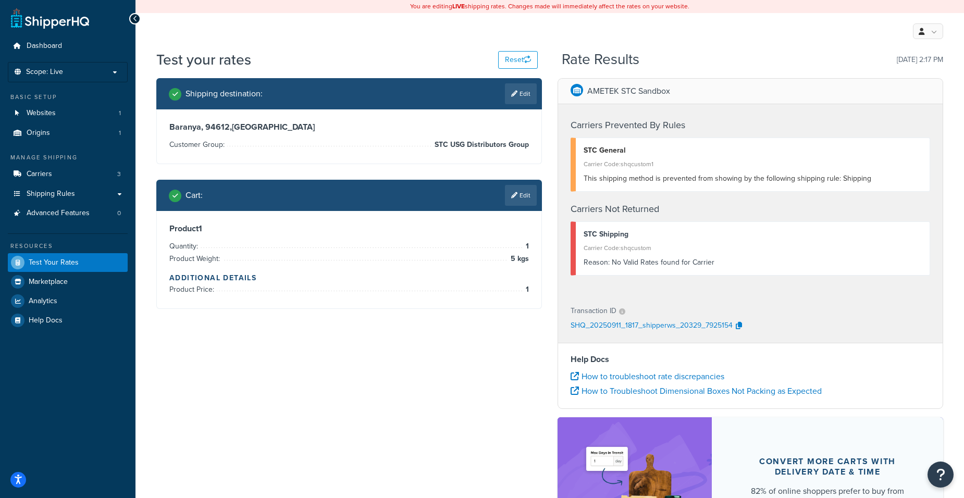
click at [739, 179] on span "This shipping method is prevented from showing by the following shipping rule: …" at bounding box center [726, 178] width 287 height 11
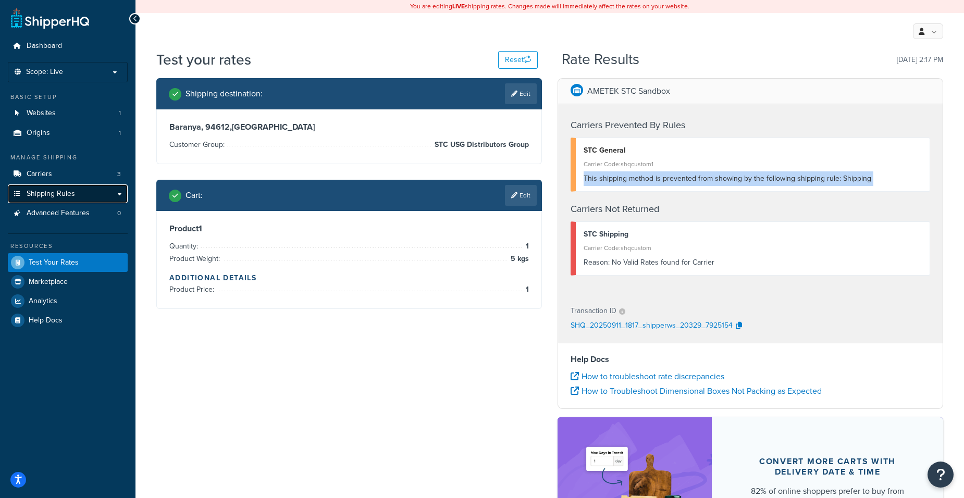
click at [76, 197] on link "Shipping Rules" at bounding box center [68, 193] width 120 height 19
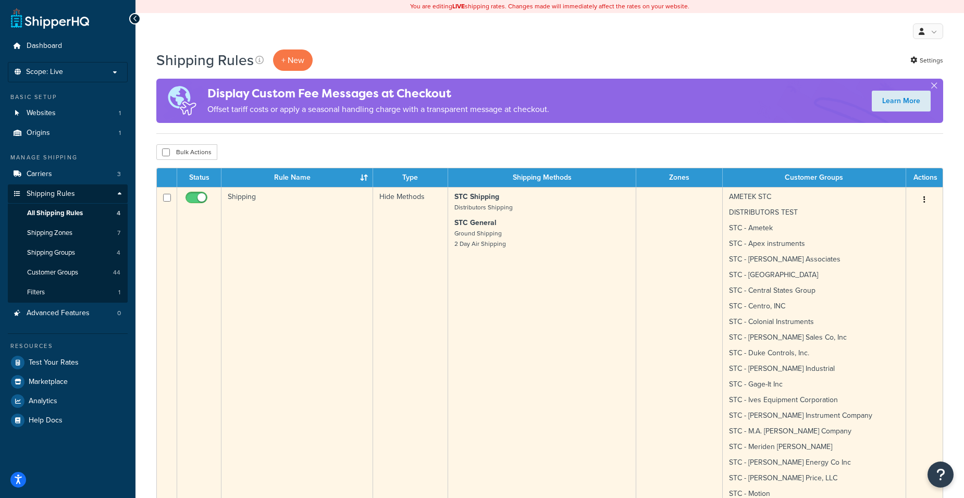
click at [299, 216] on td "Shipping" at bounding box center [297, 457] width 152 height 540
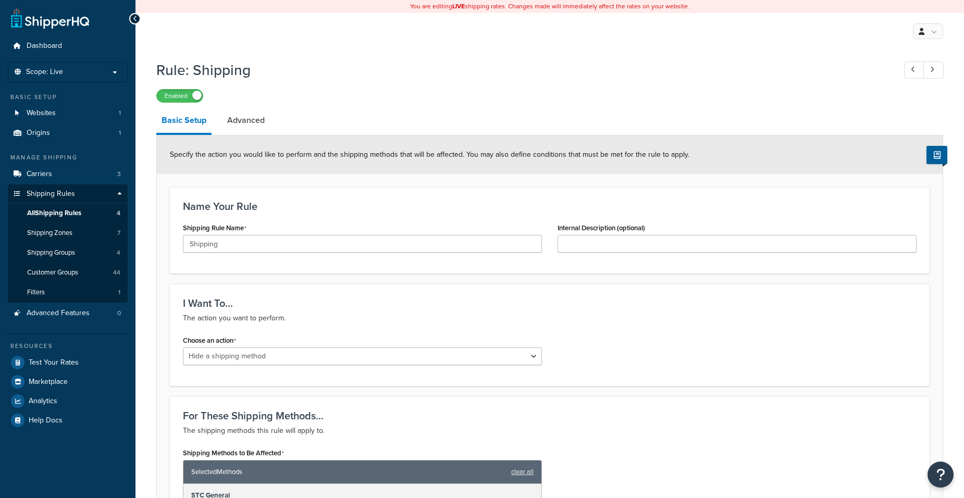
select select "HIDE"
click at [66, 364] on span "Test Your Rates" at bounding box center [54, 362] width 50 height 9
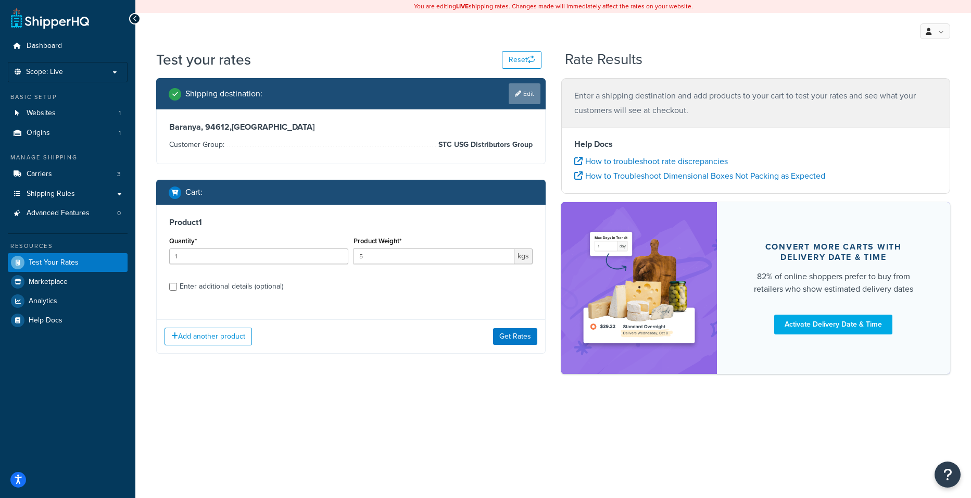
click at [513, 93] on link "Edit" at bounding box center [525, 93] width 32 height 21
select select "HU"
select select "BA"
select select "STC USG Distributors Group"
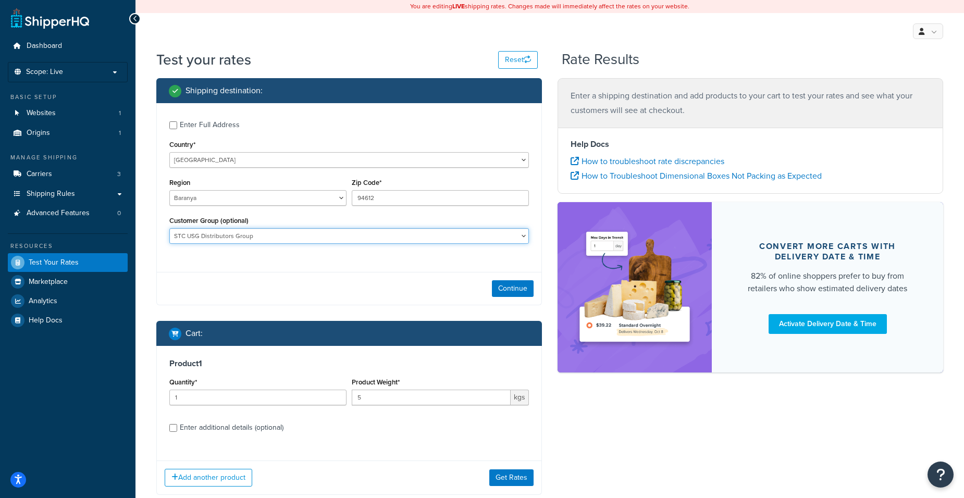
click at [242, 236] on select "ABC AMETEK AMETEK STC BAPO DISTRIBUTORS TEST Retail Sparrow STC STC - Ametek ST…" at bounding box center [348, 236] width 359 height 16
select select
click at [169, 228] on select "ABC AMETEK AMETEK STC BAPO DISTRIBUTORS TEST Retail Sparrow STC STC - Ametek ST…" at bounding box center [348, 236] width 359 height 16
click at [510, 290] on button "Continue" at bounding box center [513, 288] width 42 height 17
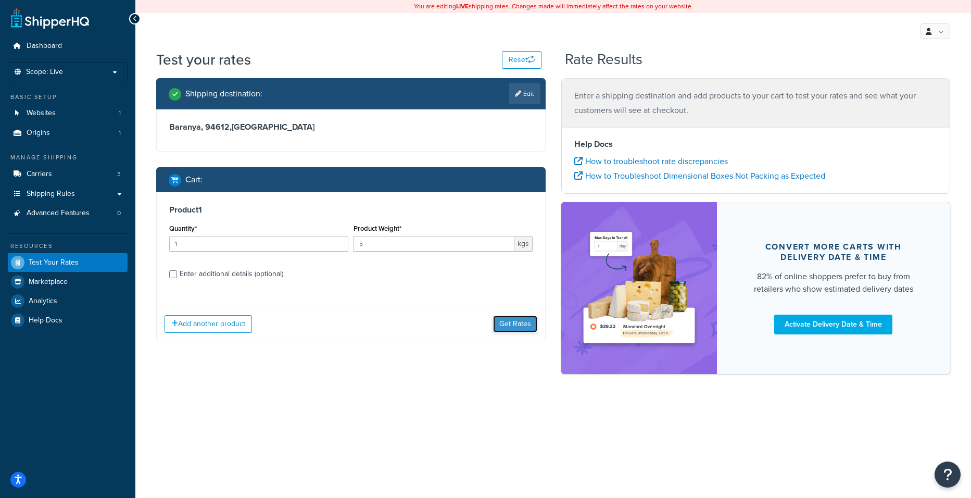
click at [507, 324] on button "Get Rates" at bounding box center [515, 324] width 44 height 17
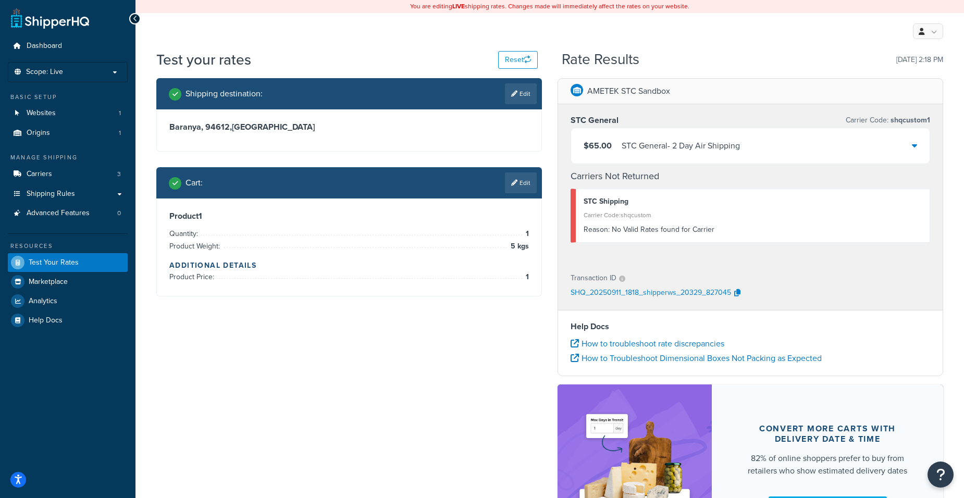
click at [687, 229] on div "Reason: No Valid Rates found for Carrier" at bounding box center [752, 229] width 338 height 15
copy div "Reason: No Valid Rates found for Carrier"
click at [794, 144] on div "$65.00 STC General - 2 Day Air Shipping" at bounding box center [750, 145] width 358 height 35
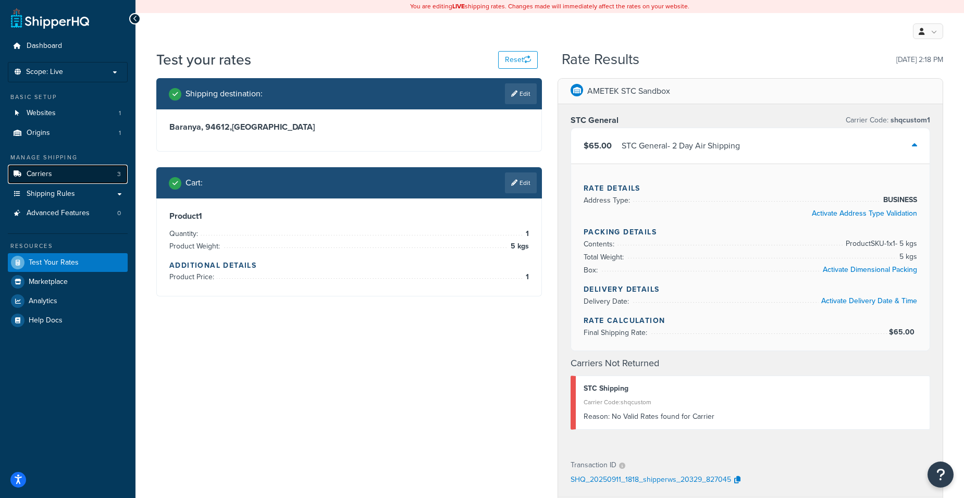
click at [77, 177] on link "Carriers 3" at bounding box center [68, 174] width 120 height 19
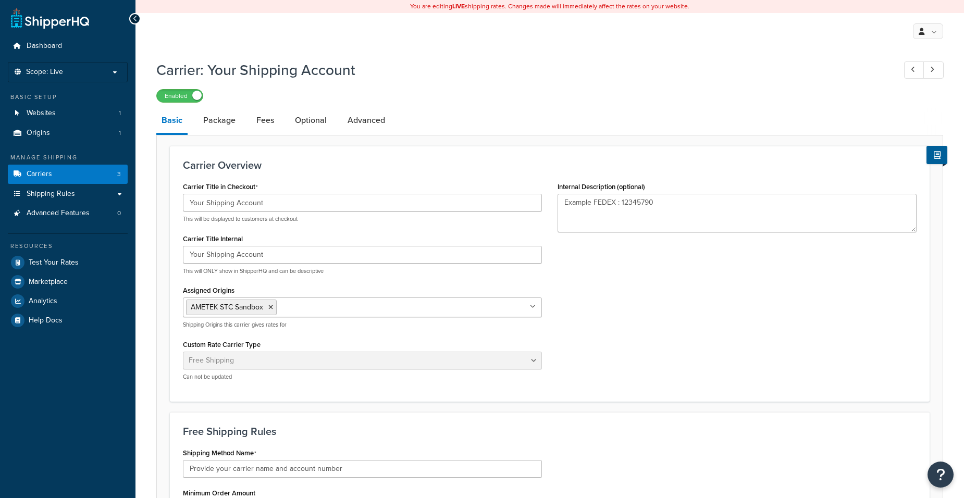
select select "free"
click at [70, 177] on link "Carriers 3" at bounding box center [68, 174] width 120 height 19
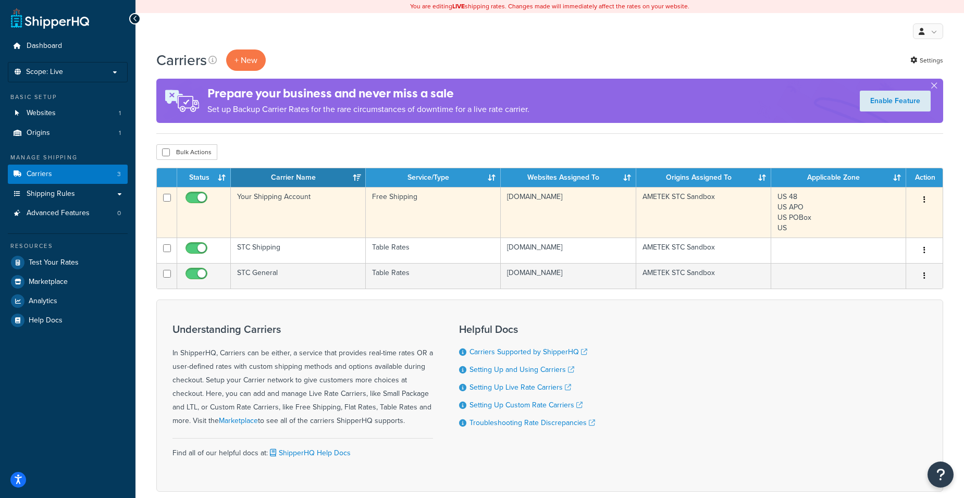
click at [669, 208] on td "AMETEK STC Sandbox" at bounding box center [703, 212] width 135 height 51
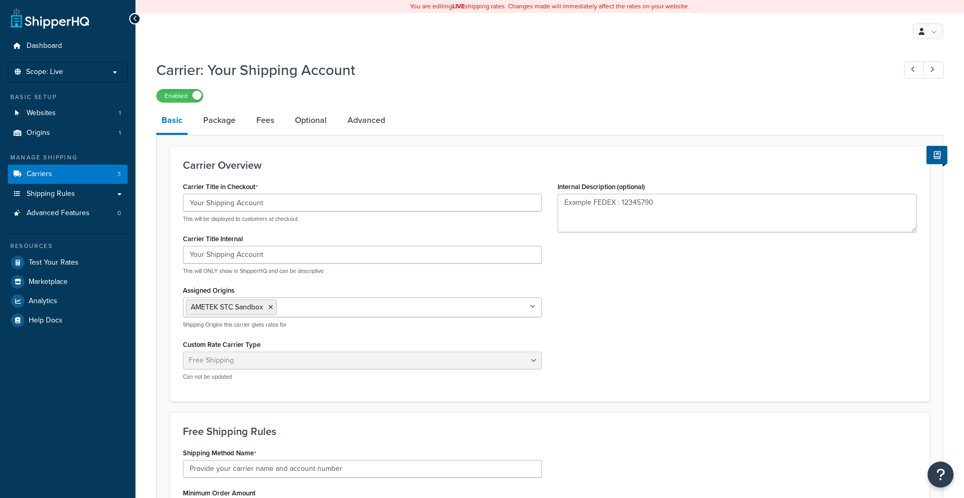
select select "free"
click at [82, 189] on link "Shipping Rules" at bounding box center [68, 193] width 120 height 19
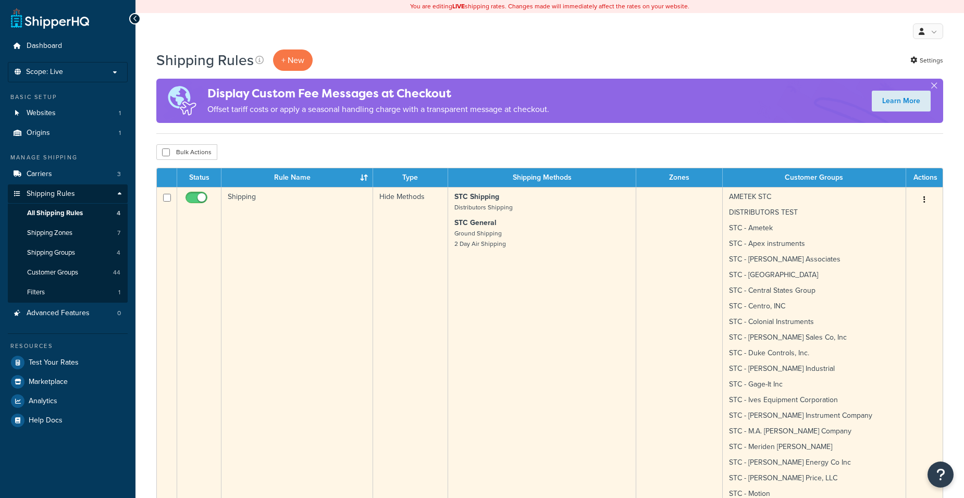
click at [262, 216] on td "Shipping" at bounding box center [297, 457] width 152 height 540
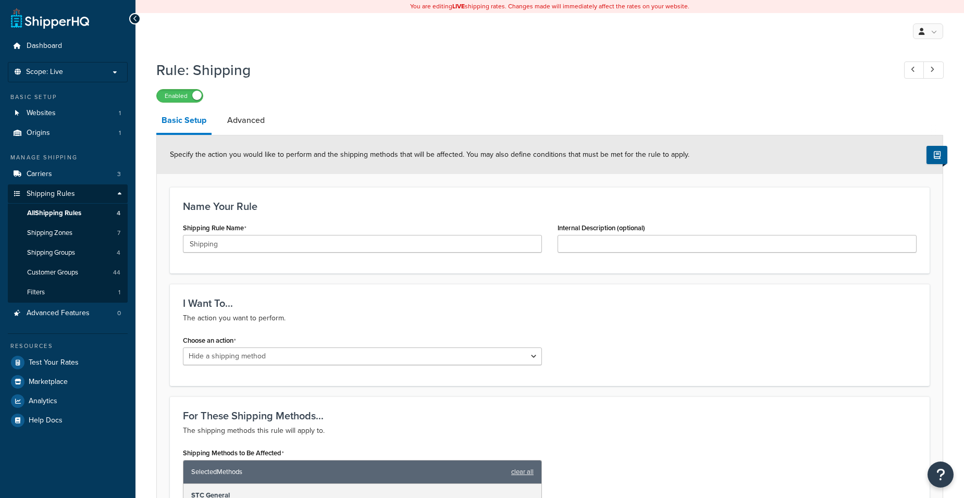
select select "HIDE"
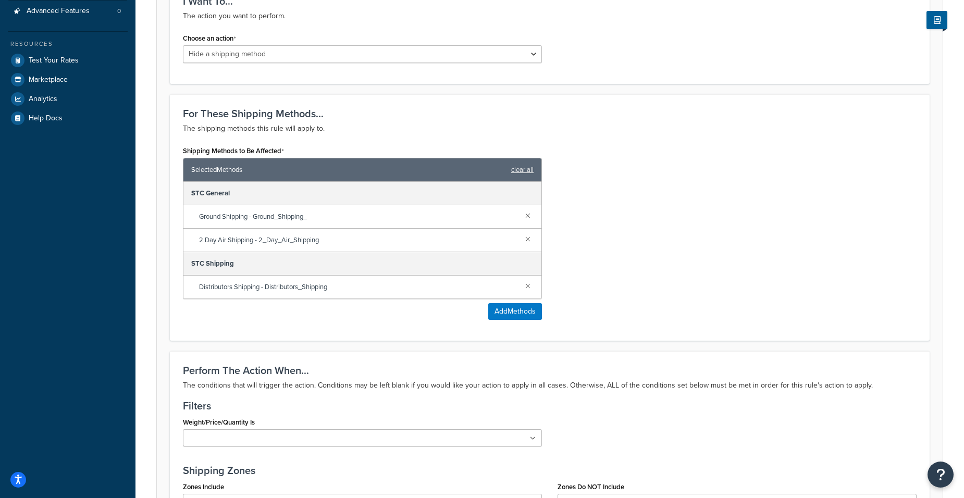
scroll to position [312, 0]
